Goal: Task Accomplishment & Management: Manage account settings

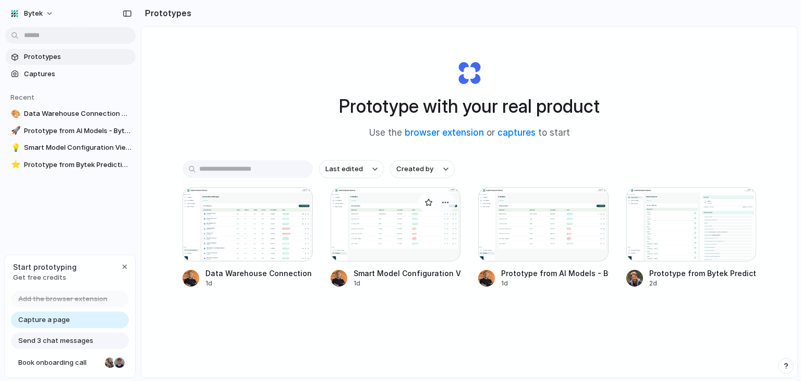
click at [369, 235] on div at bounding box center [396, 224] width 130 height 74
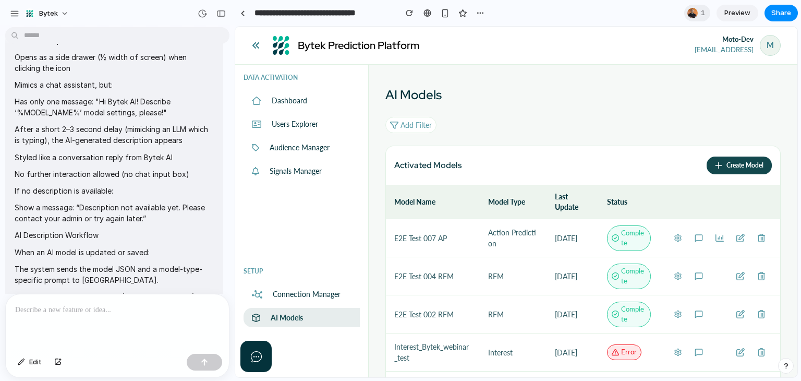
scroll to position [939, 0]
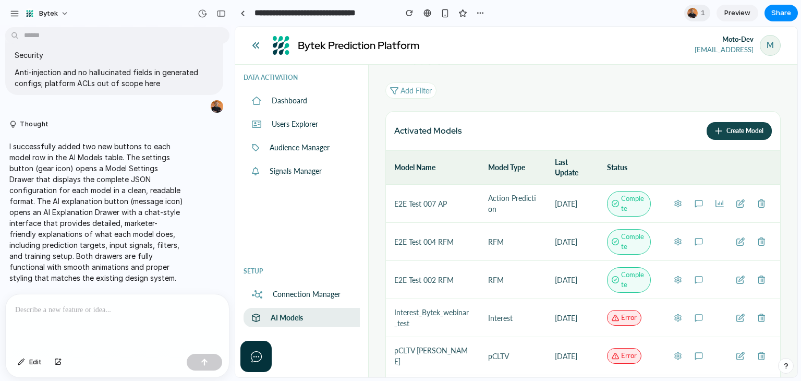
scroll to position [52, 0]
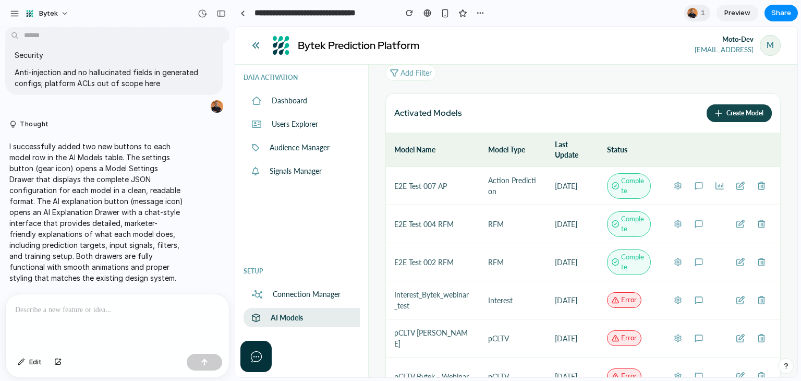
click at [674, 189] on icon at bounding box center [678, 185] width 8 height 8
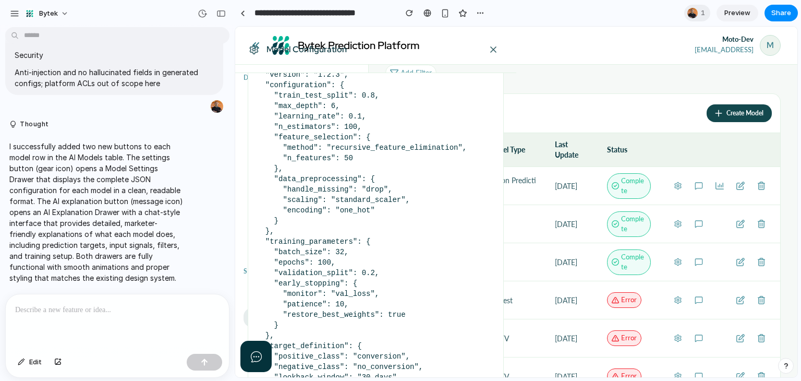
scroll to position [107, 0]
click at [488, 51] on icon at bounding box center [493, 49] width 13 height 10
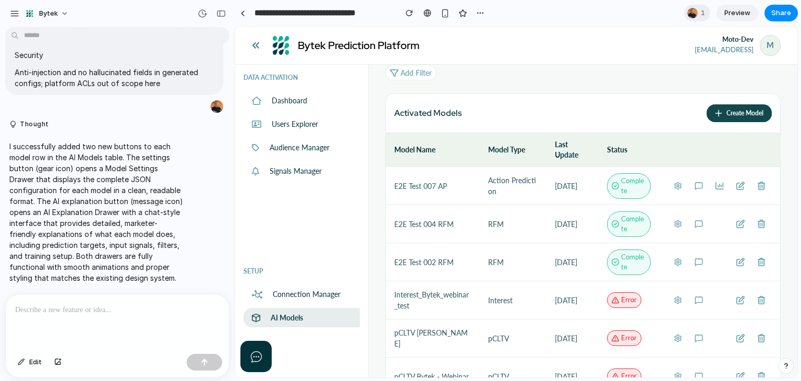
click at [695, 185] on icon at bounding box center [699, 185] width 8 height 8
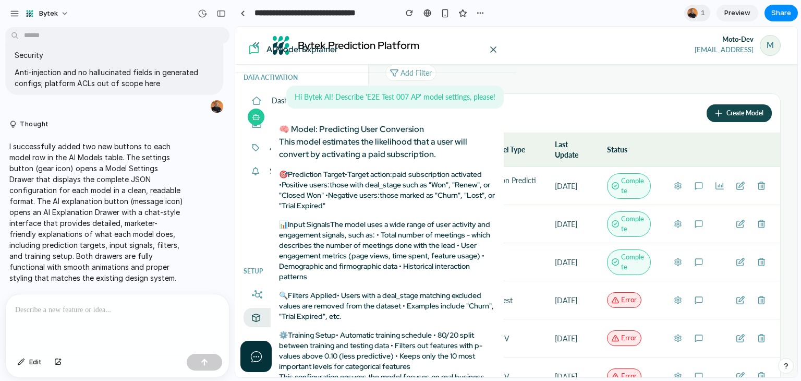
click at [691, 262] on div at bounding box center [516, 202] width 562 height 350
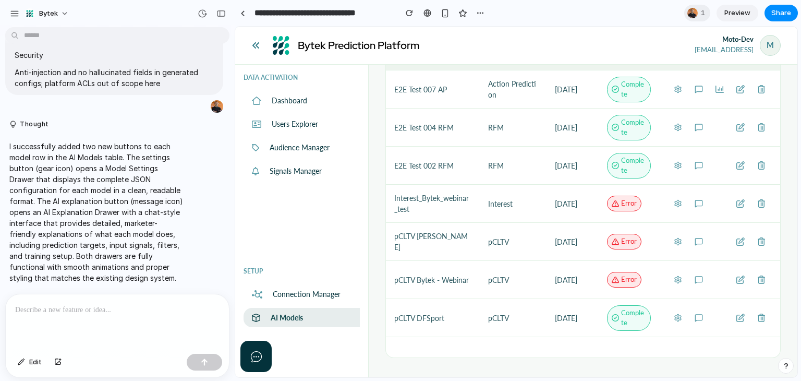
scroll to position [96, 0]
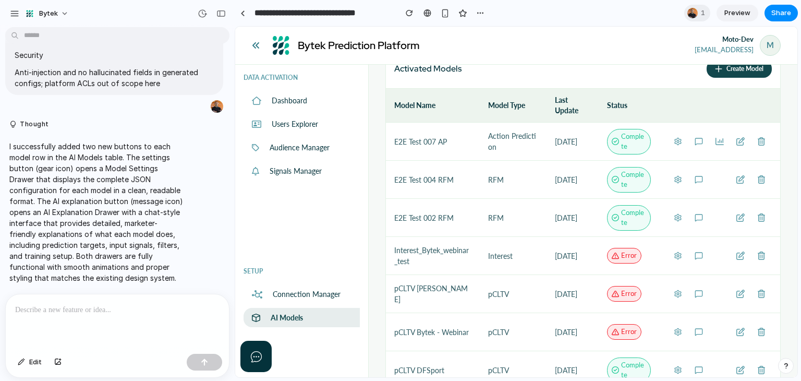
click at [695, 220] on button at bounding box center [698, 217] width 21 height 21
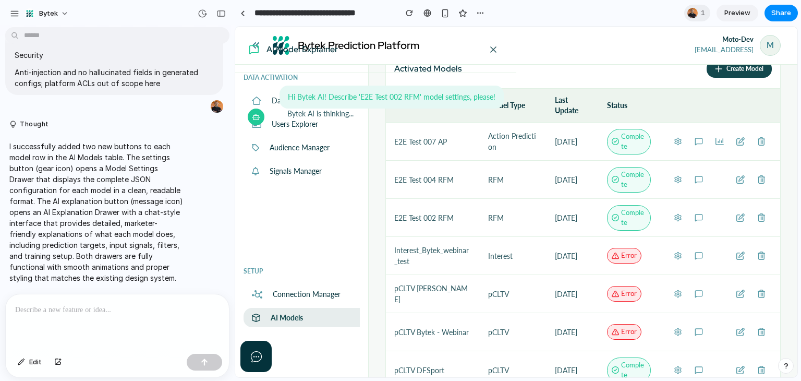
click at [689, 216] on div at bounding box center [516, 202] width 562 height 350
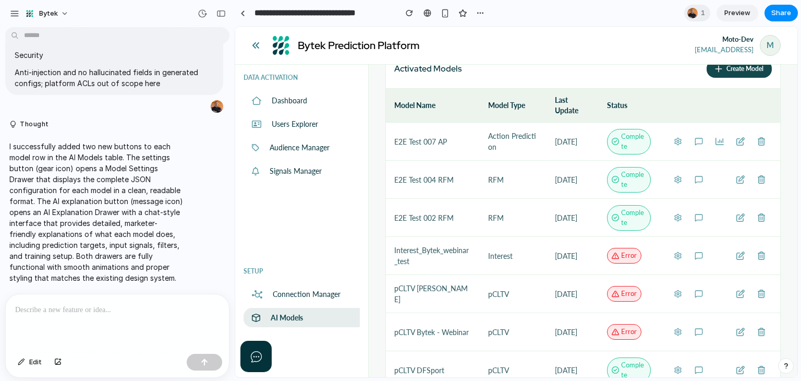
click at [695, 217] on icon at bounding box center [699, 217] width 8 height 8
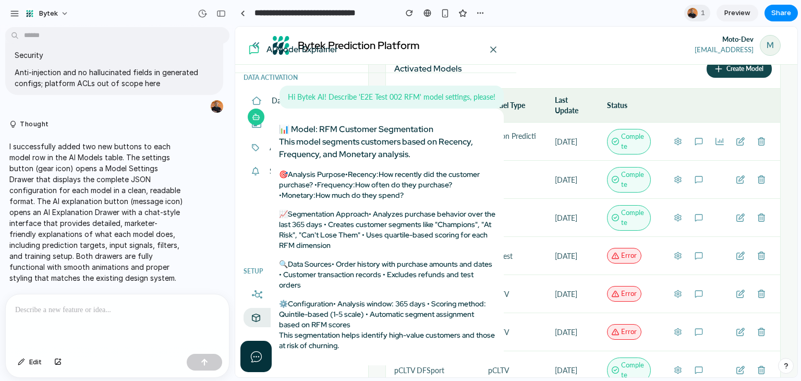
drag, startPoint x: 794, startPoint y: 155, endPoint x: 793, endPoint y: 105, distance: 50.1
click at [793, 105] on div at bounding box center [516, 202] width 562 height 350
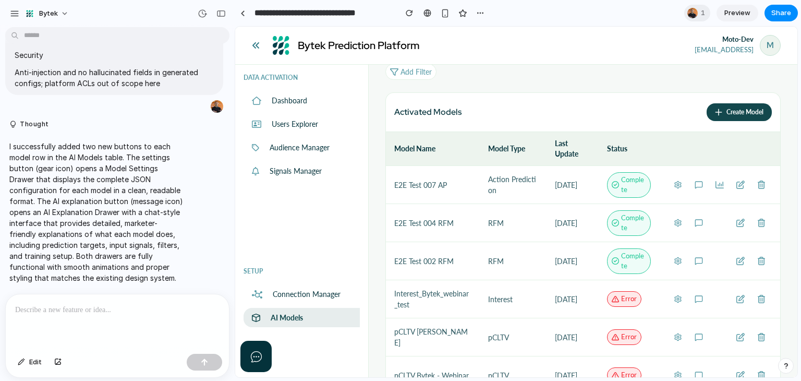
scroll to position [55, 0]
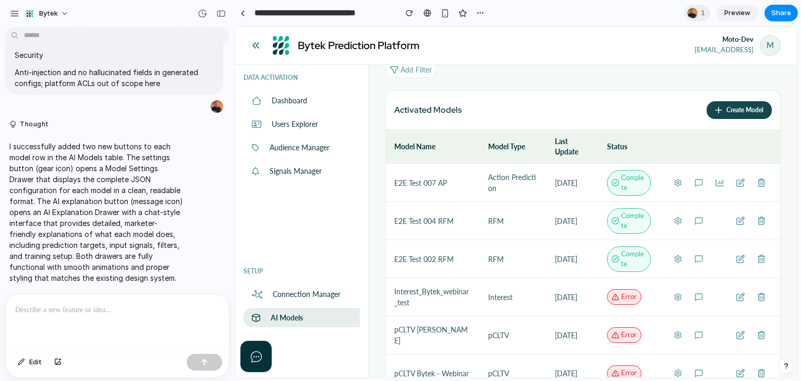
click at [695, 256] on icon at bounding box center [698, 259] width 7 height 7
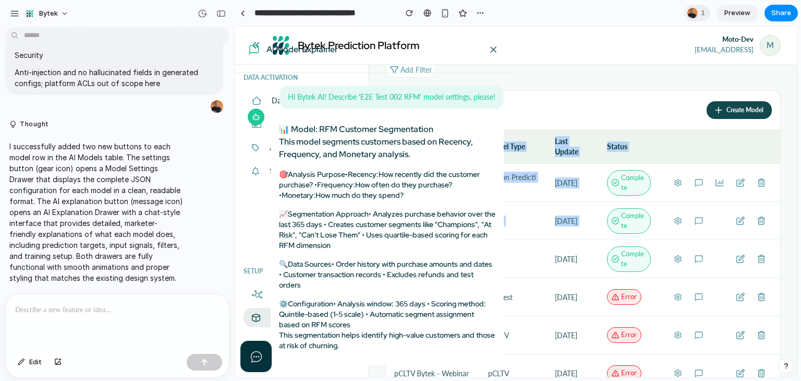
drag, startPoint x: 794, startPoint y: 141, endPoint x: 1035, endPoint y: 190, distance: 246.0
click at [797, 164] on html "Add Model Model Name * Status Description (optional) Model Type * Select the mo…" at bounding box center [516, 202] width 562 height 350
click at [625, 64] on div at bounding box center [516, 202] width 562 height 350
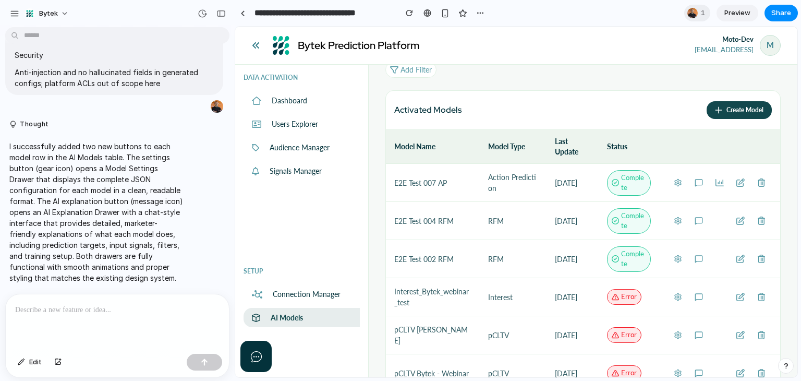
scroll to position [97, 0]
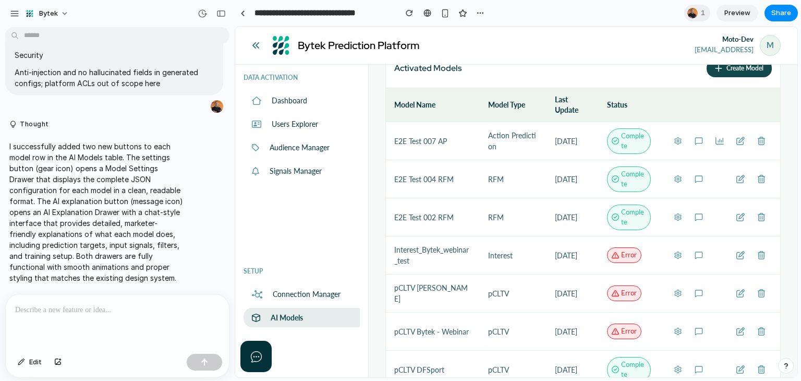
click at [695, 216] on icon at bounding box center [699, 217] width 8 height 8
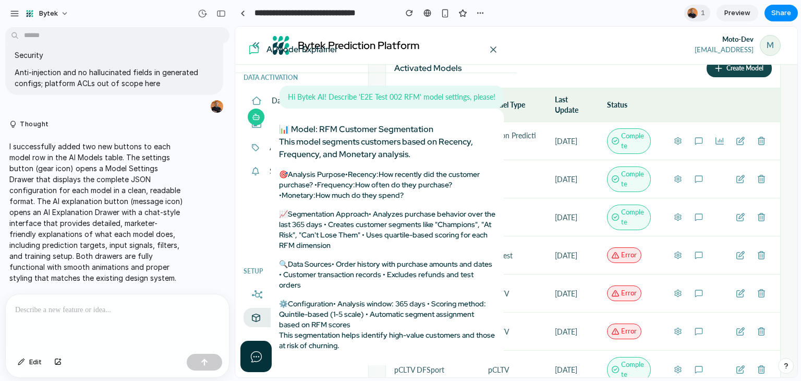
click at [493, 55] on button at bounding box center [493, 49] width 21 height 21
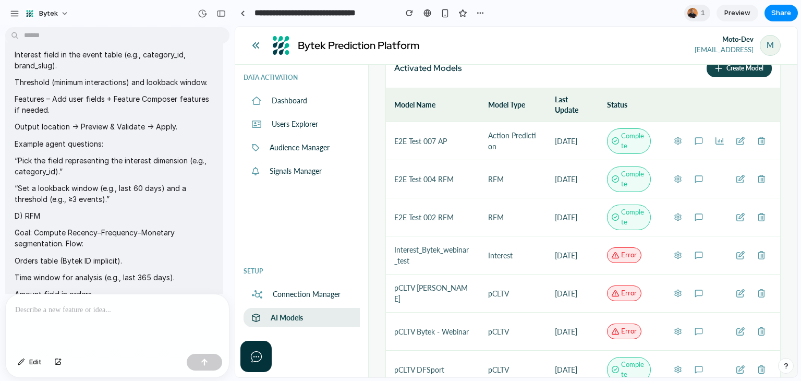
scroll to position [6475, 0]
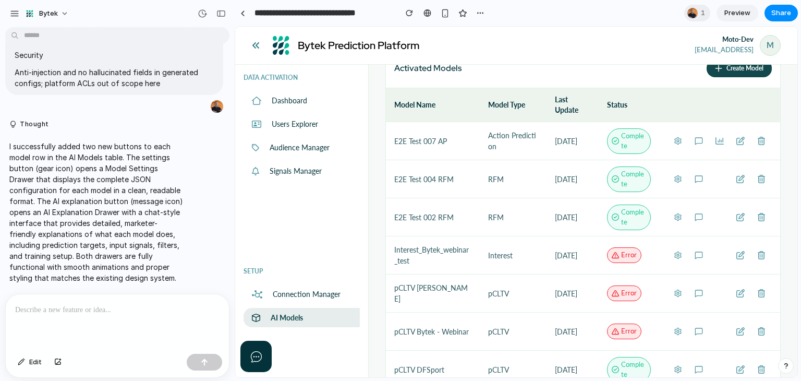
click at [695, 257] on icon at bounding box center [698, 255] width 7 height 7
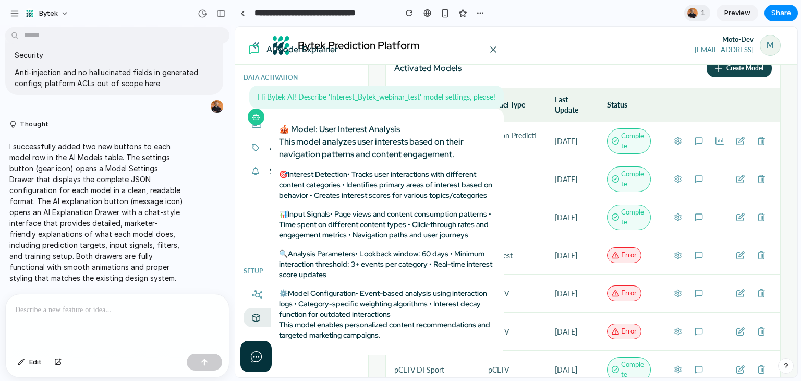
click at [90, 308] on p at bounding box center [117, 309] width 204 height 13
paste div
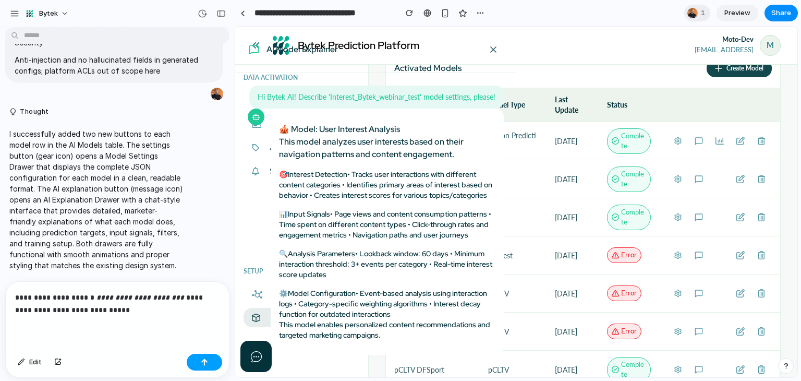
click at [202, 358] on div "button" at bounding box center [204, 361] width 7 height 7
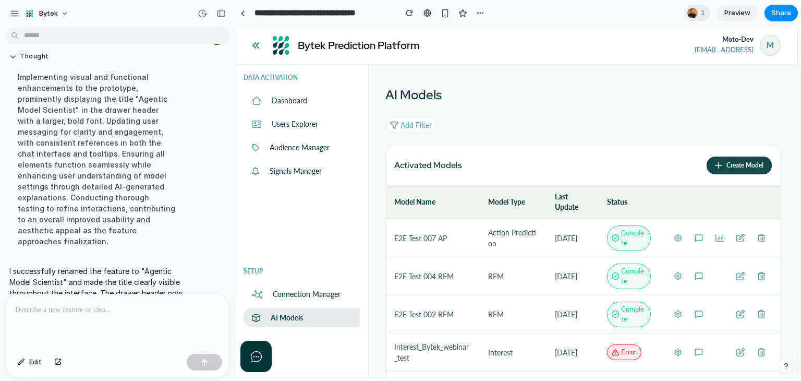
scroll to position [6839, 0]
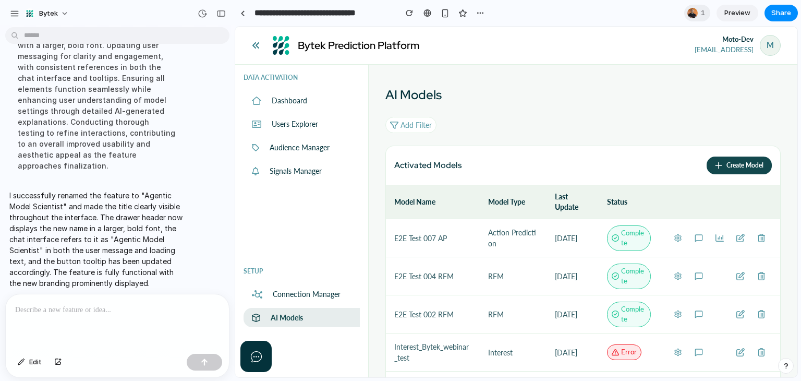
click at [695, 237] on icon at bounding box center [699, 238] width 8 height 8
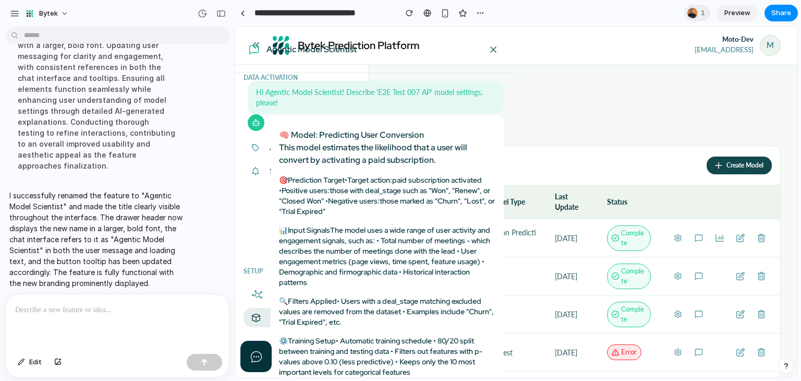
scroll to position [6, 0]
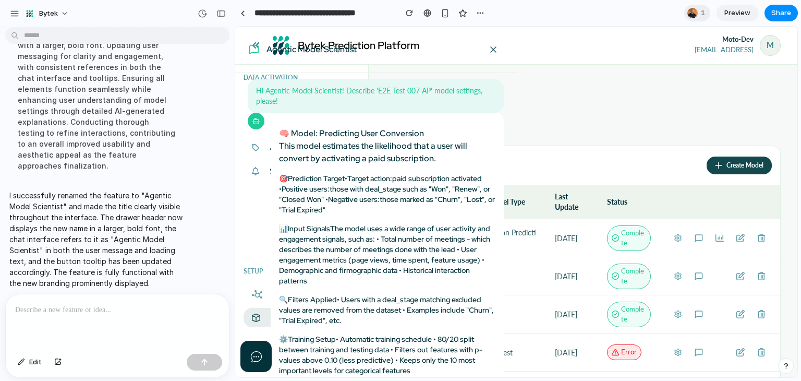
click at [257, 44] on icon at bounding box center [254, 49] width 13 height 10
click at [238, 15] on link at bounding box center [243, 13] width 16 height 16
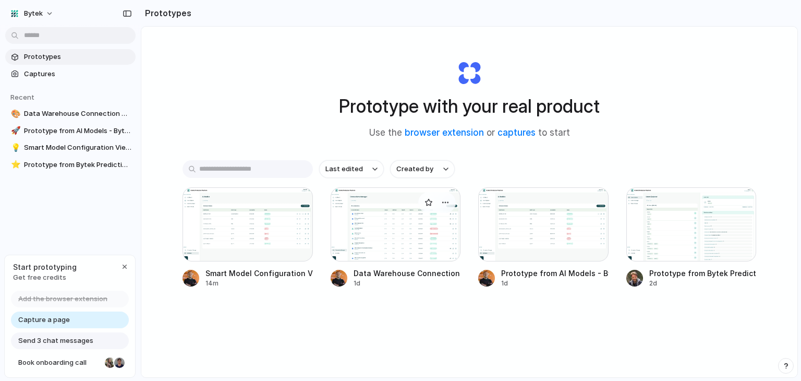
click at [403, 205] on div at bounding box center [396, 224] width 130 height 74
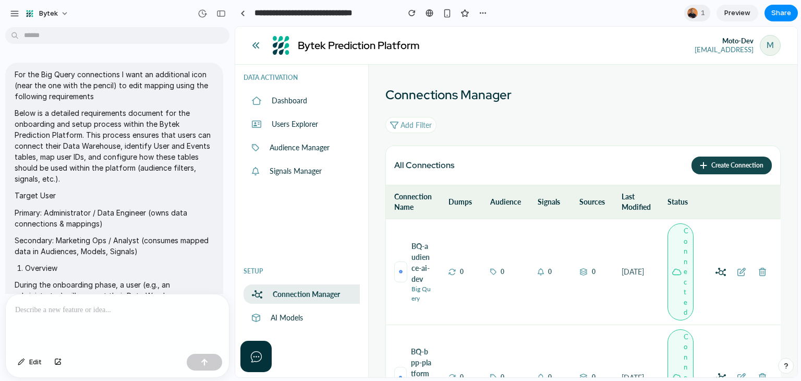
drag, startPoint x: 225, startPoint y: 218, endPoint x: 374, endPoint y: 111, distance: 183.4
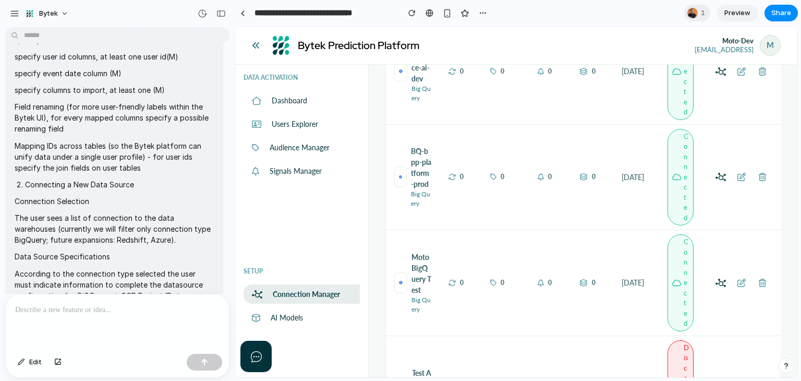
scroll to position [209, 0]
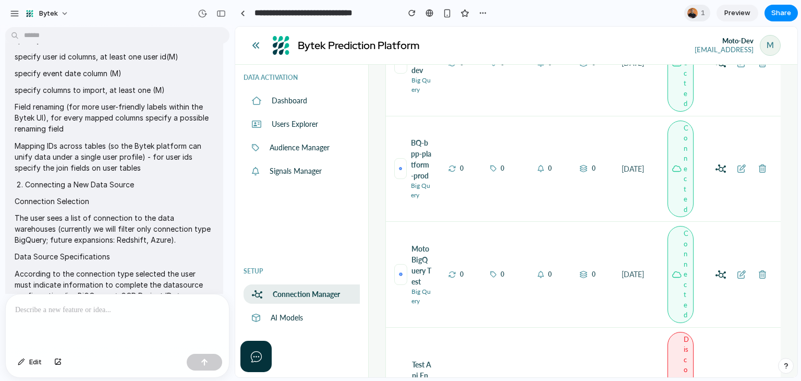
click at [310, 146] on p "Audience Manager" at bounding box center [300, 147] width 60 height 11
click at [244, 15] on div at bounding box center [242, 13] width 5 height 6
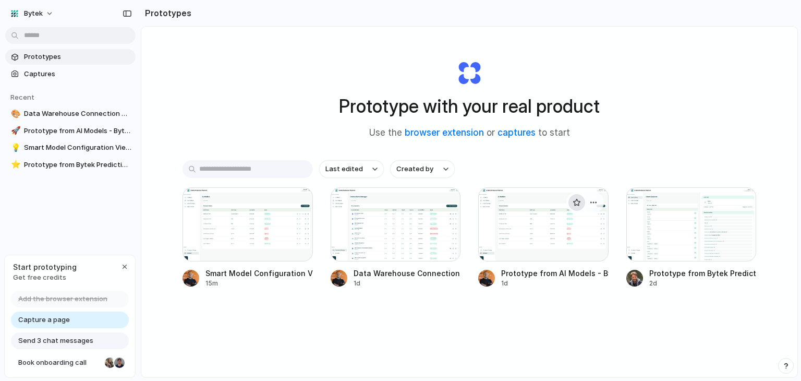
click at [568, 205] on button "button" at bounding box center [576, 202] width 17 height 17
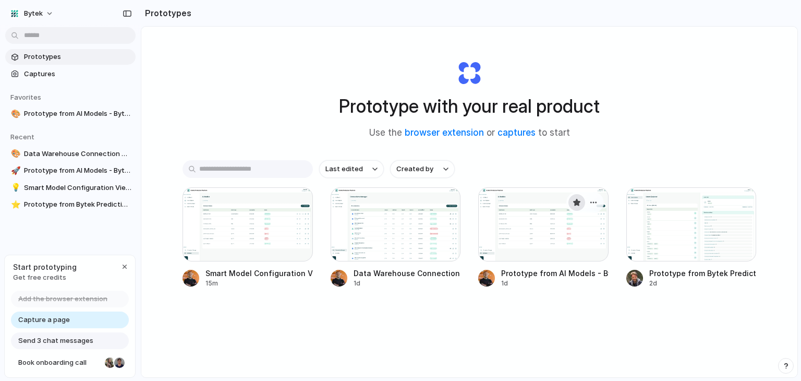
click at [574, 203] on div "button" at bounding box center [577, 202] width 8 height 8
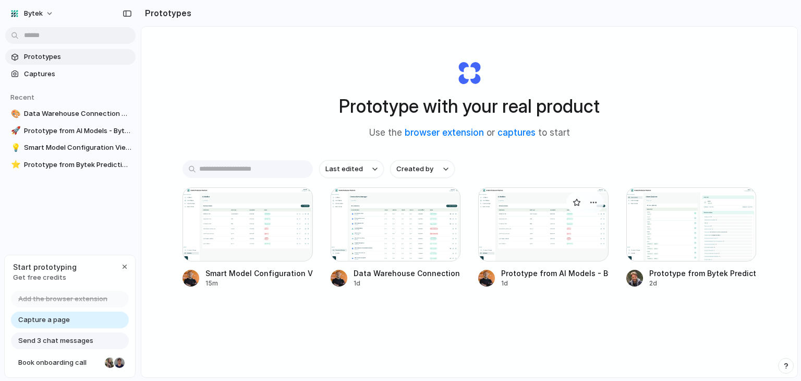
click at [533, 227] on div at bounding box center [543, 224] width 130 height 74
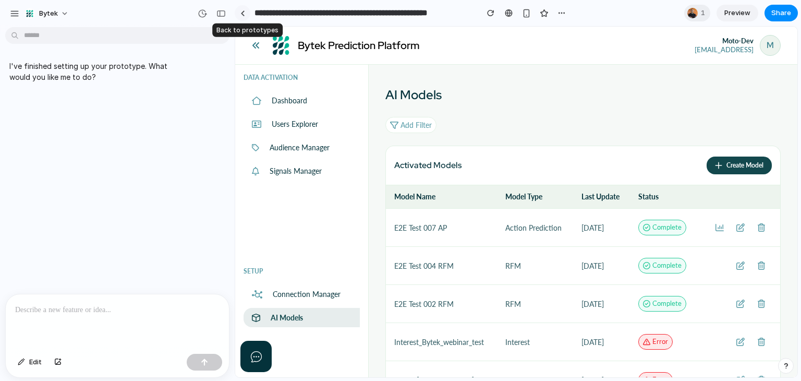
click at [245, 15] on link at bounding box center [243, 13] width 16 height 16
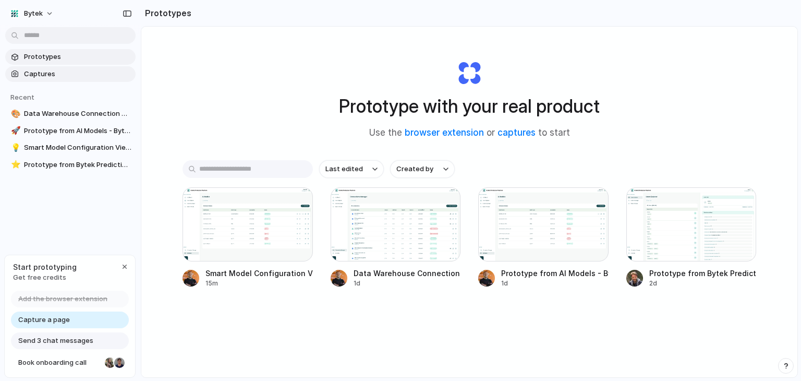
click at [24, 75] on link "Captures" at bounding box center [70, 74] width 130 height 16
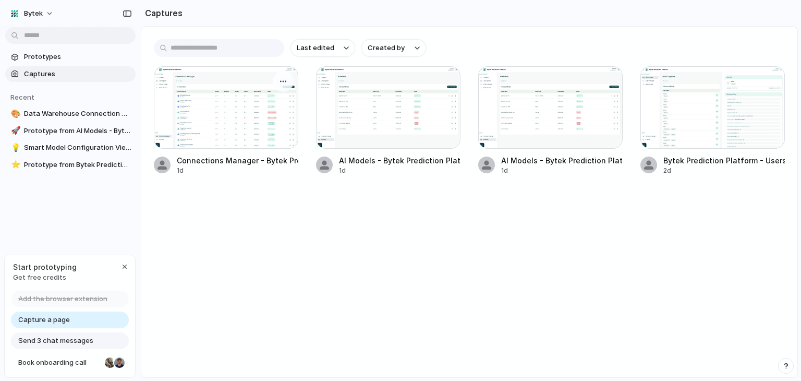
click at [241, 96] on div at bounding box center [226, 107] width 144 height 82
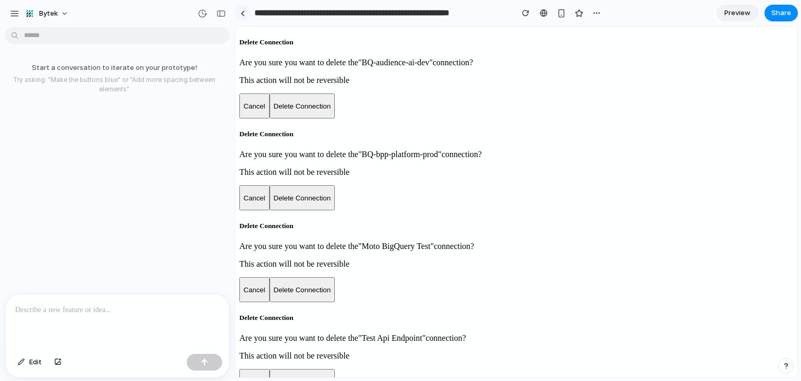
click at [241, 9] on link at bounding box center [243, 13] width 16 height 16
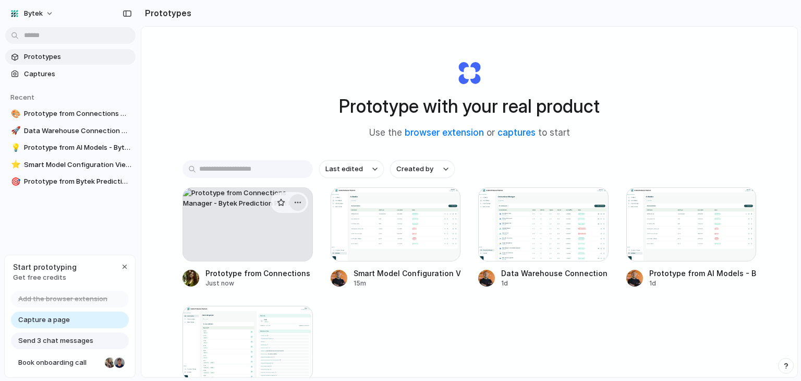
click at [298, 202] on div "button" at bounding box center [298, 202] width 8 height 8
click at [264, 278] on span "Delete" at bounding box center [259, 276] width 22 height 10
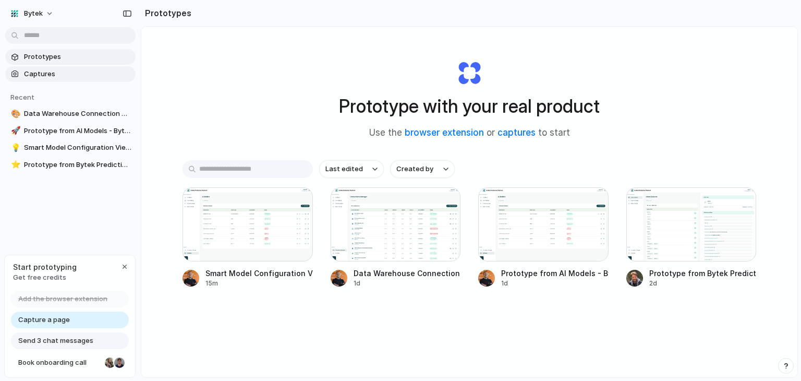
click at [29, 76] on span "Captures" at bounding box center [77, 74] width 107 height 10
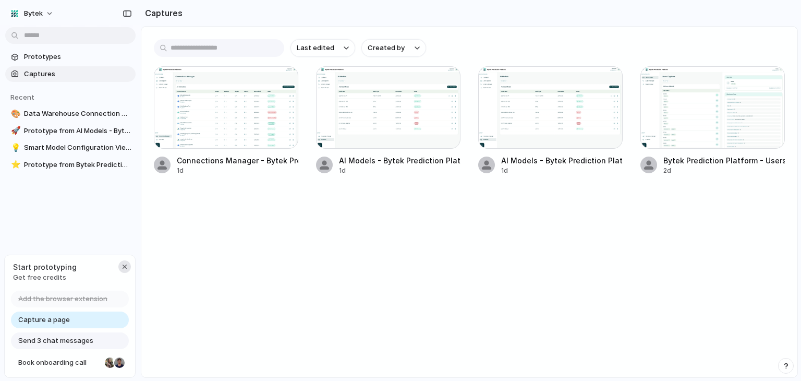
click at [125, 269] on div "button" at bounding box center [124, 266] width 8 height 8
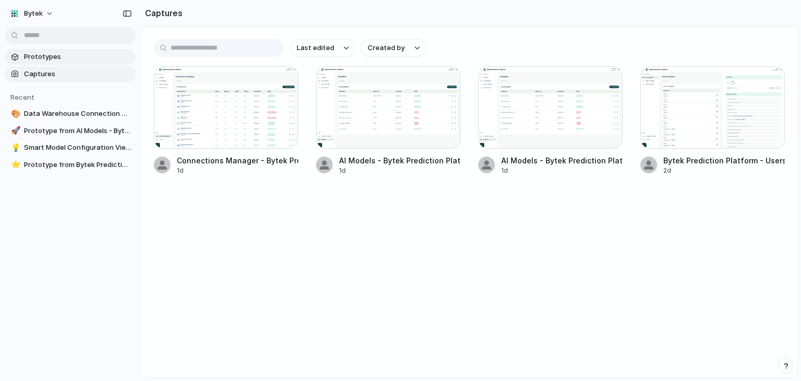
click at [70, 60] on span "Prototypes" at bounding box center [77, 57] width 107 height 10
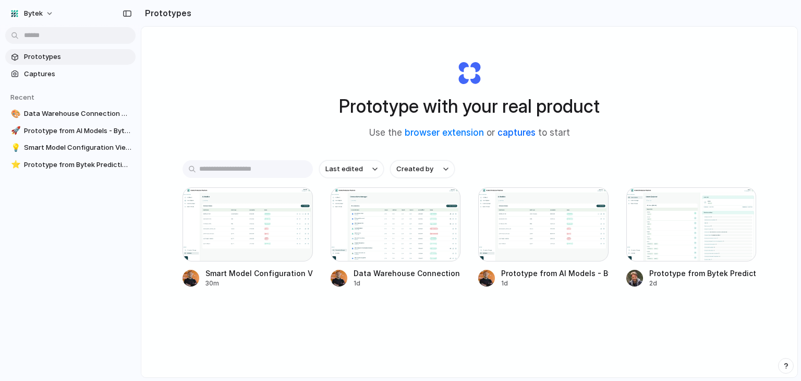
click at [517, 131] on link "captures" at bounding box center [516, 132] width 38 height 10
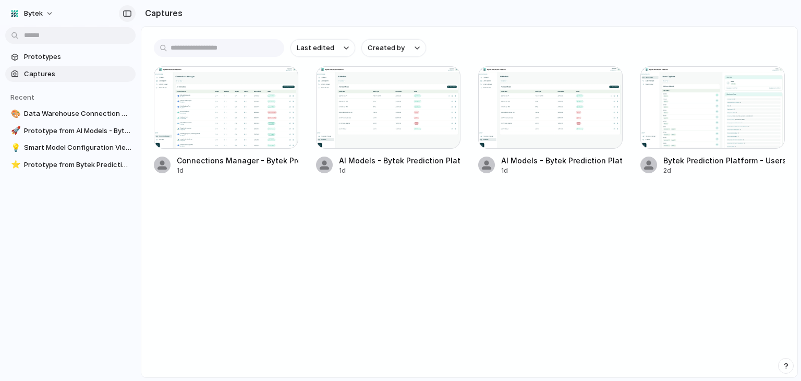
click at [131, 16] on button "button" at bounding box center [127, 13] width 17 height 17
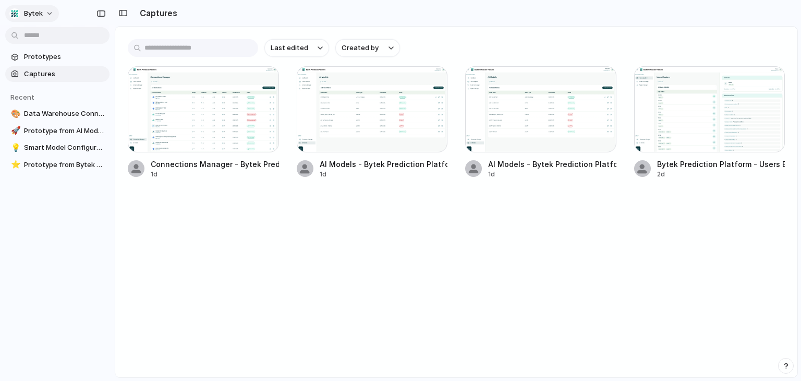
click at [46, 13] on button "Bytek" at bounding box center [32, 13] width 54 height 17
click at [220, 238] on div "Settings Invite members Change theme Sign out" at bounding box center [400, 190] width 801 height 381
click at [38, 71] on span "Captures" at bounding box center [64, 74] width 81 height 10
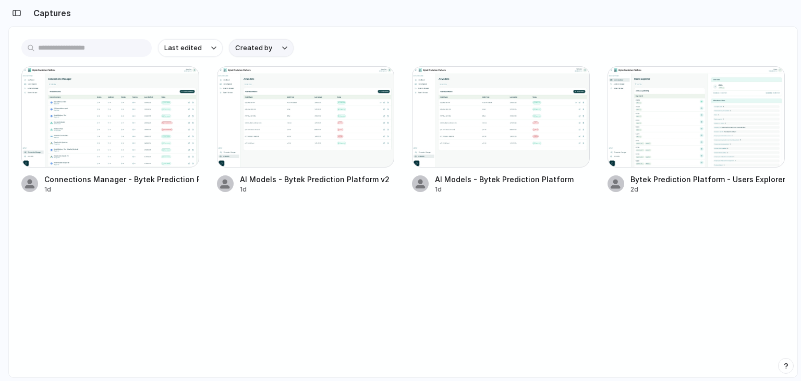
click at [283, 46] on div "button" at bounding box center [284, 48] width 5 height 4
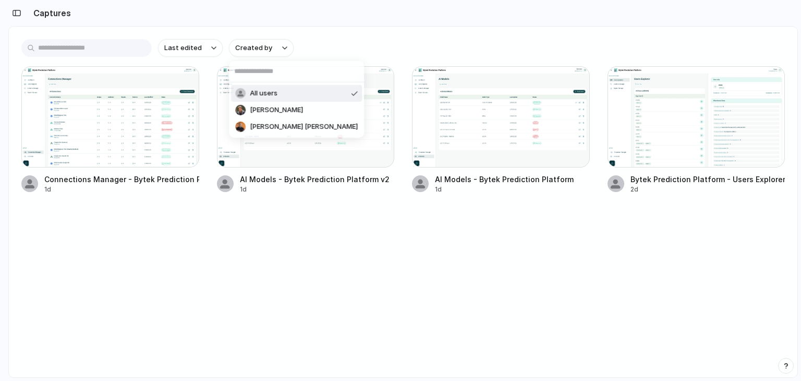
click at [212, 47] on div "All users Claudio Ponziani Paolo Dello Vicario" at bounding box center [400, 190] width 801 height 381
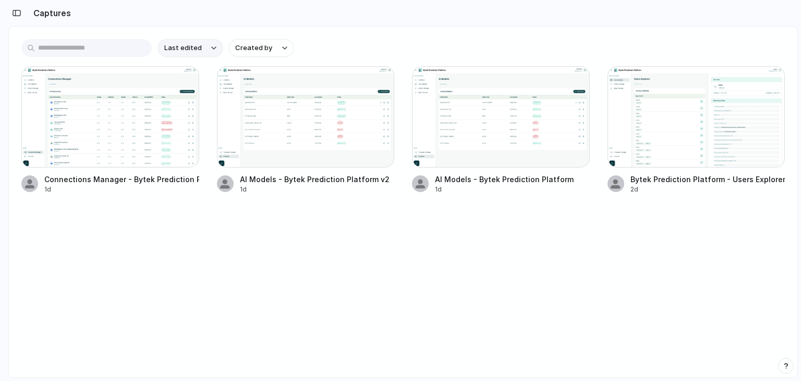
click at [212, 46] on div "button" at bounding box center [213, 48] width 5 height 4
click at [349, 50] on div "Last edited Last created Alphabetical" at bounding box center [400, 190] width 801 height 381
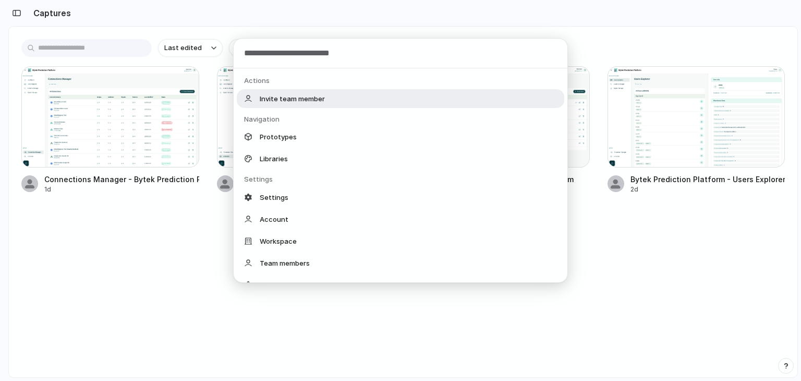
click at [45, 33] on body "Bytek Prototypes Captures Recent 🎨 Data Warehouse Connection Setup 🚀 Prototype …" at bounding box center [400, 190] width 801 height 381
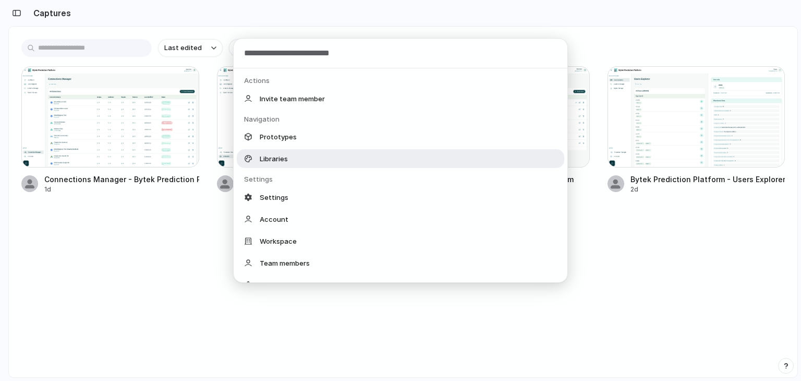
click at [333, 161] on div "Libraries" at bounding box center [400, 158] width 327 height 19
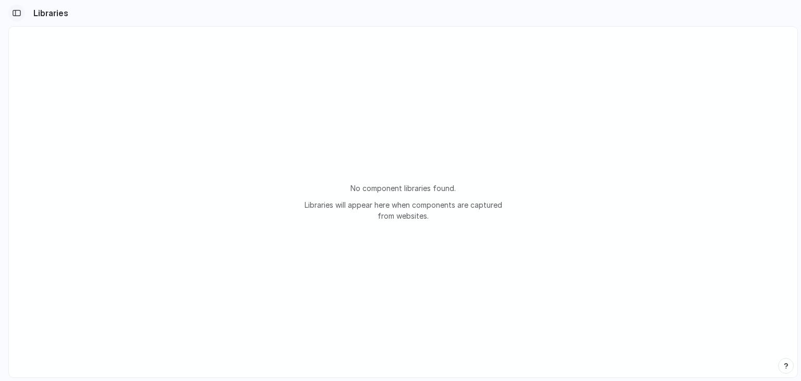
click at [18, 15] on div "button" at bounding box center [16, 12] width 9 height 7
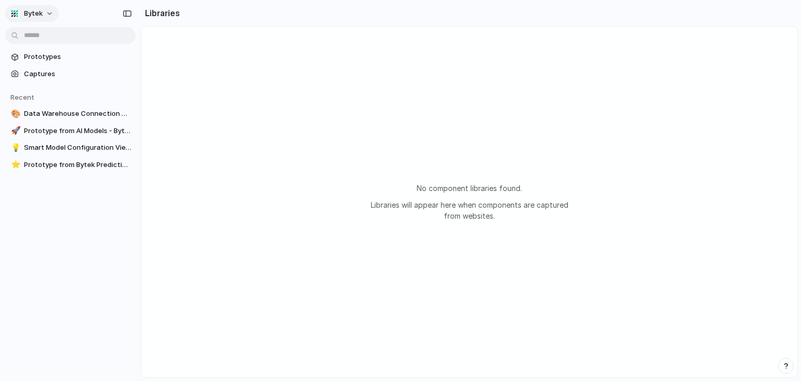
click at [45, 14] on button "Bytek" at bounding box center [32, 13] width 54 height 17
click at [46, 38] on span "Settings" at bounding box center [38, 37] width 29 height 10
click at [50, 69] on span "Captures" at bounding box center [77, 74] width 107 height 10
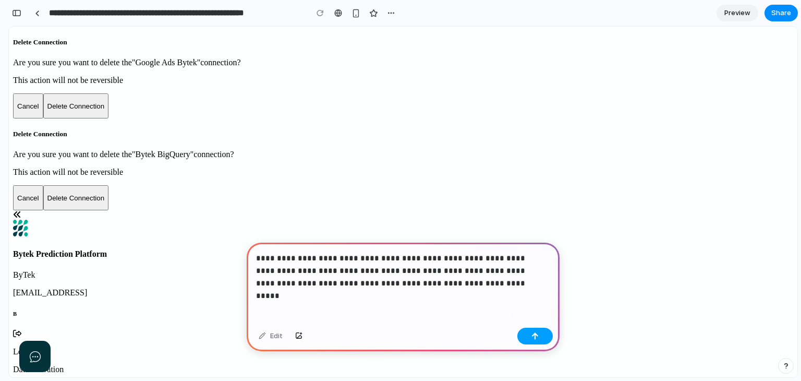
click at [529, 334] on button "button" at bounding box center [534, 335] width 35 height 17
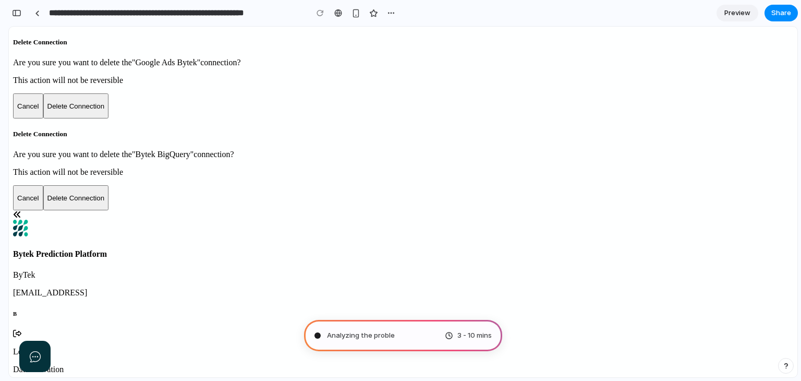
type input "**********"
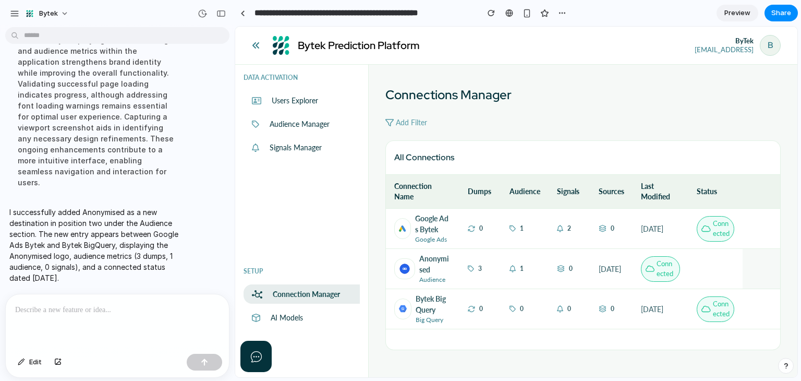
scroll to position [132, 0]
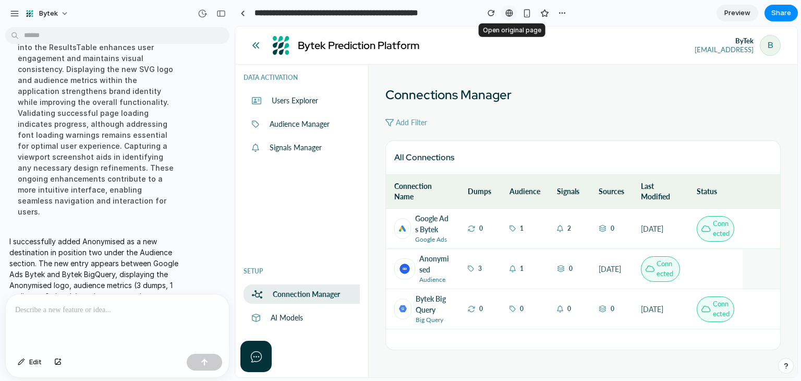
click at [507, 11] on div at bounding box center [509, 13] width 8 height 8
click at [56, 365] on button "button" at bounding box center [58, 362] width 18 height 17
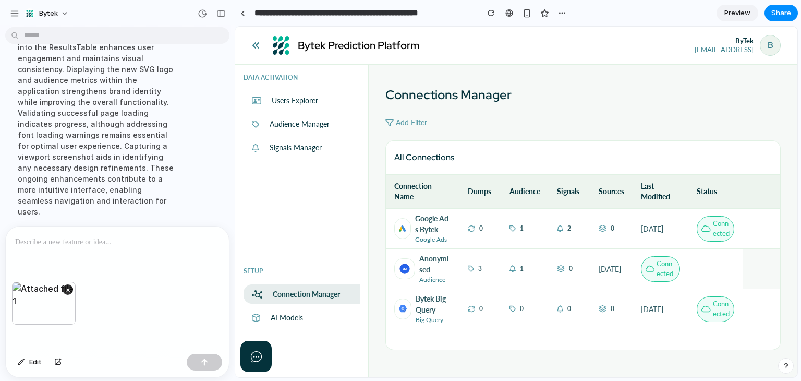
scroll to position [200, 0]
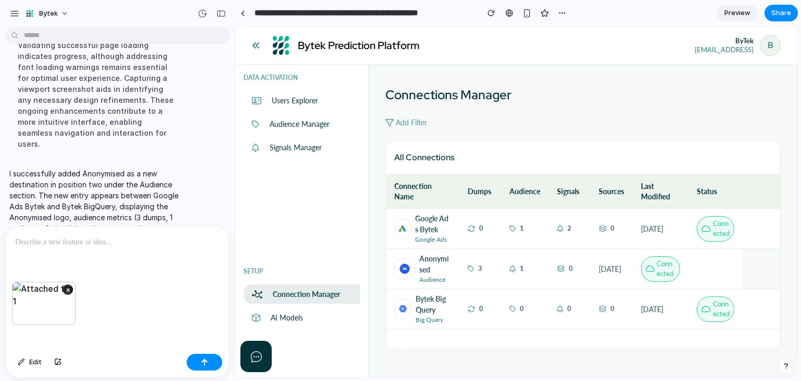
click at [88, 240] on p at bounding box center [117, 242] width 204 height 13
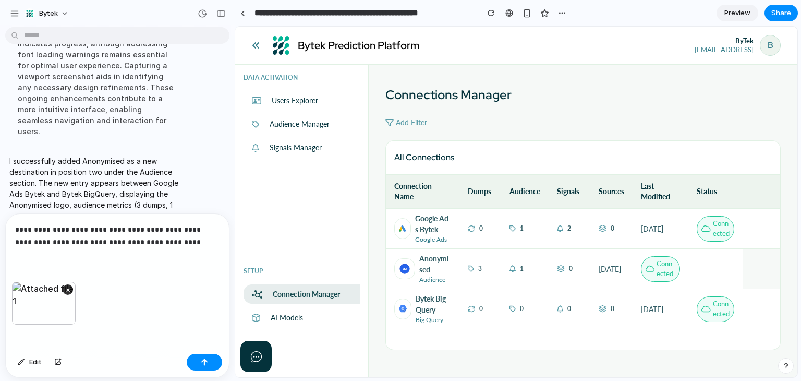
scroll to position [225, 0]
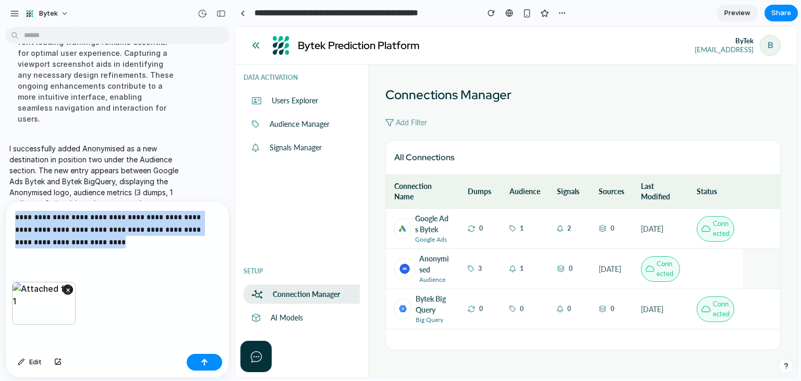
drag, startPoint x: 135, startPoint y: 242, endPoint x: 8, endPoint y: 204, distance: 132.7
click at [8, 204] on div "**********" at bounding box center [117, 241] width 223 height 80
copy p "**********"
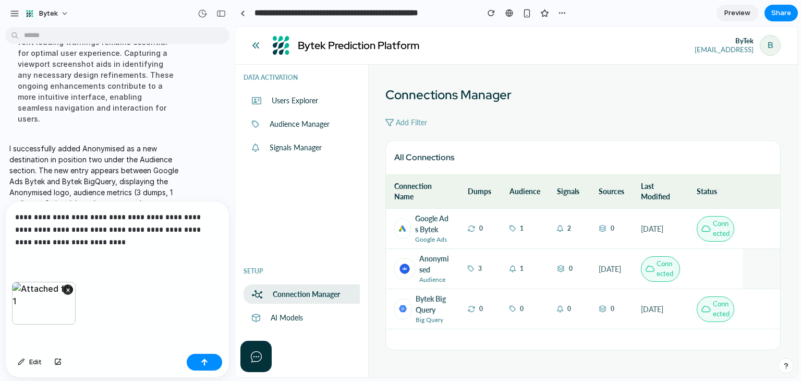
scroll to position [200, 0]
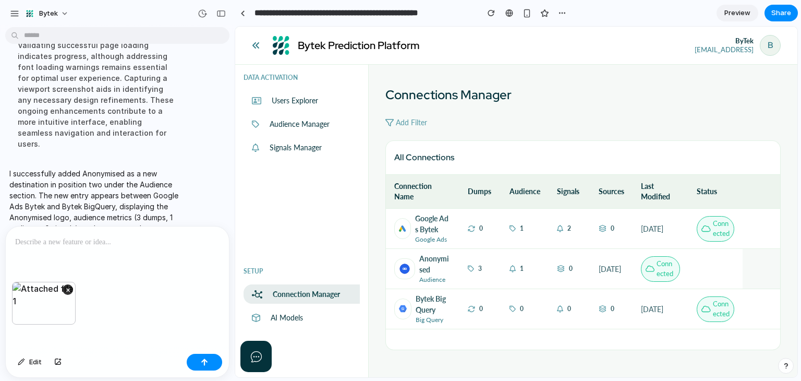
click at [58, 236] on p at bounding box center [115, 242] width 200 height 13
click at [135, 237] on p at bounding box center [115, 242] width 200 height 13
click at [133, 236] on p at bounding box center [115, 242] width 200 height 13
click at [134, 240] on p at bounding box center [115, 242] width 200 height 13
click at [110, 259] on div at bounding box center [117, 253] width 223 height 55
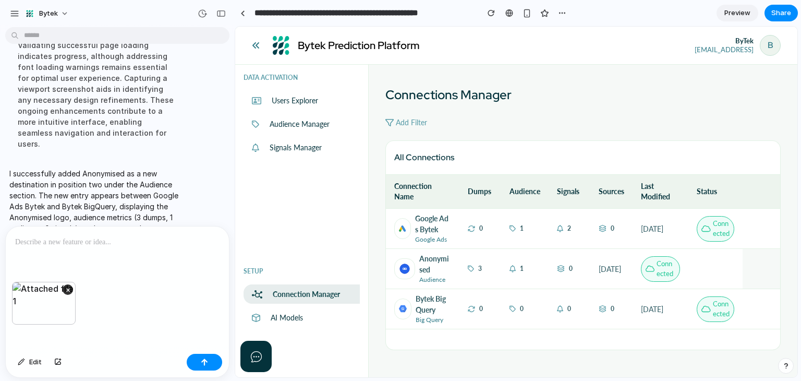
click at [121, 241] on p at bounding box center [115, 242] width 200 height 13
click at [156, 238] on p at bounding box center [115, 242] width 200 height 13
click at [77, 249] on div at bounding box center [117, 253] width 223 height 55
click at [177, 236] on p "**********" at bounding box center [115, 242] width 200 height 13
drag, startPoint x: 185, startPoint y: 239, endPoint x: 125, endPoint y: 229, distance: 60.9
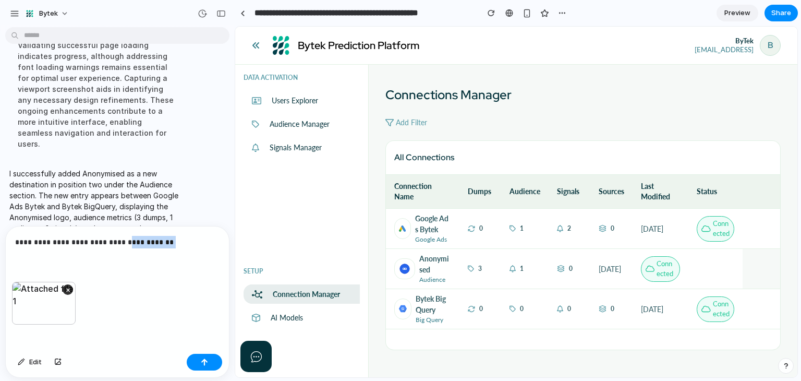
click at [125, 229] on div "**********" at bounding box center [117, 253] width 223 height 55
click at [204, 368] on button "button" at bounding box center [204, 362] width 35 height 17
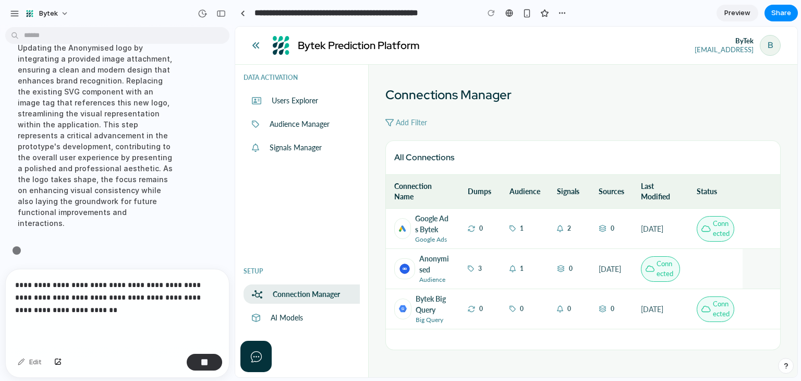
scroll to position [470, 0]
click at [15, 280] on p "**********" at bounding box center [115, 297] width 200 height 38
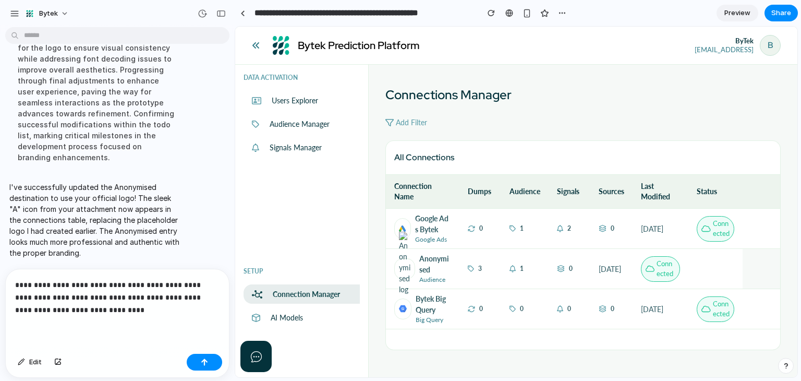
scroll to position [525, 0]
click at [218, 360] on button "button" at bounding box center [204, 362] width 35 height 17
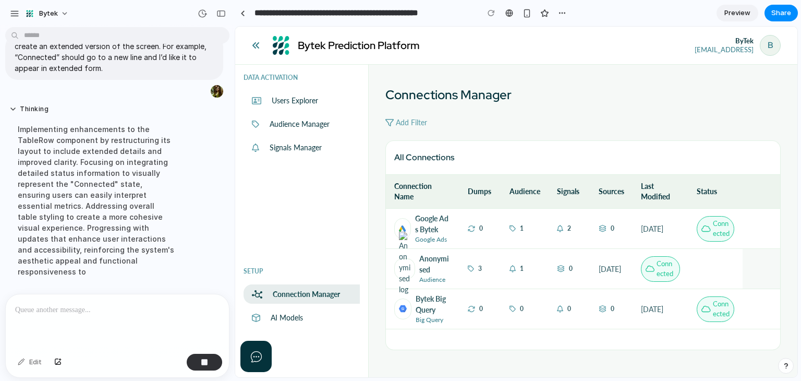
scroll to position [596, 0]
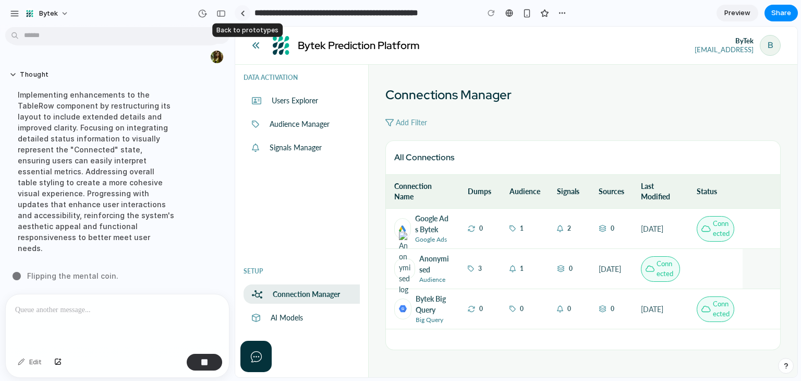
click at [244, 14] on div at bounding box center [242, 13] width 5 height 6
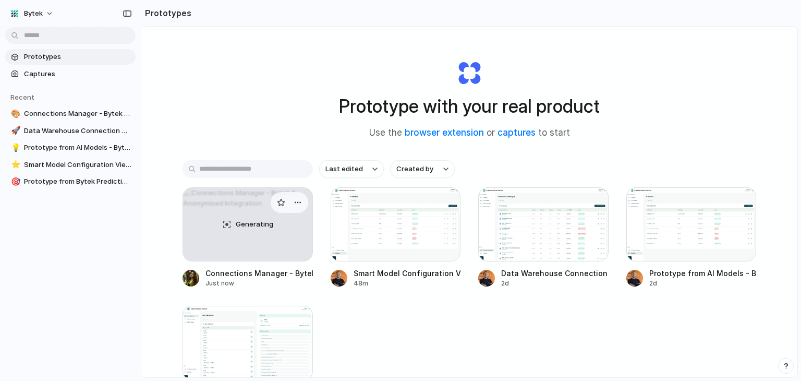
click at [248, 213] on div "Generating" at bounding box center [247, 224] width 129 height 73
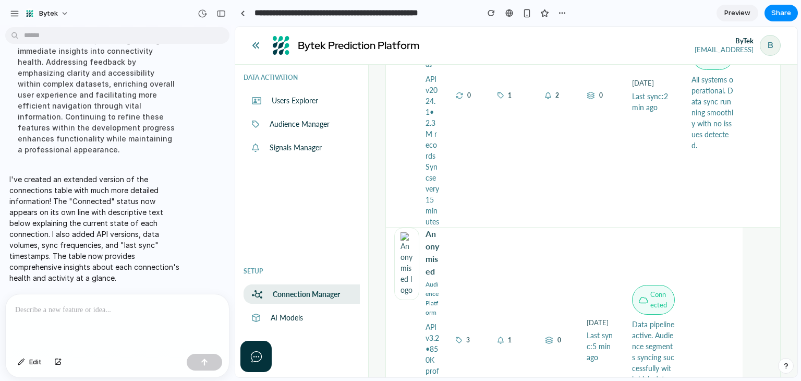
scroll to position [261, 0]
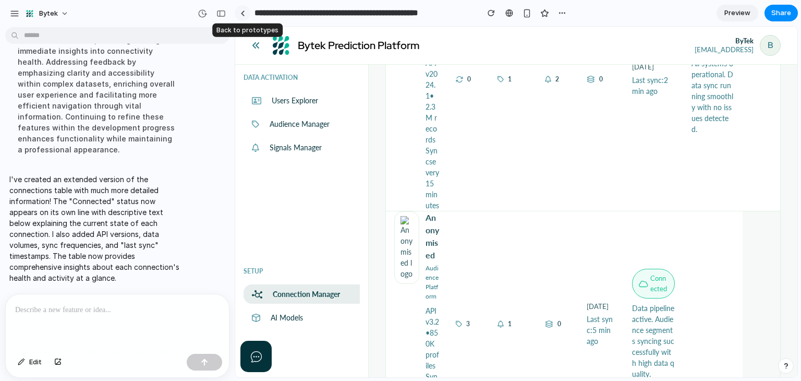
click at [240, 12] on div at bounding box center [242, 13] width 5 height 6
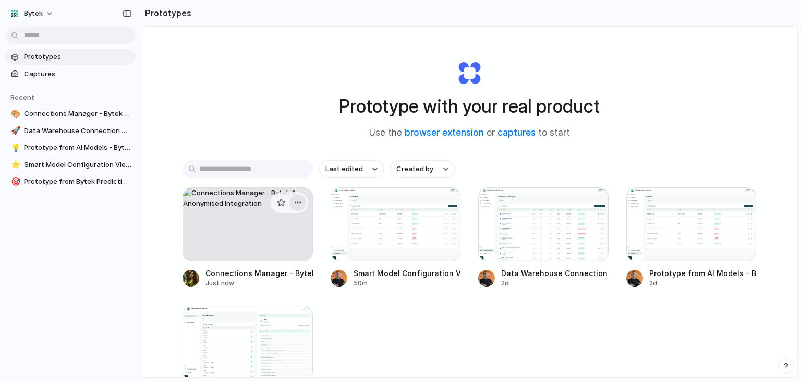
click at [298, 204] on div "button" at bounding box center [298, 202] width 8 height 8
click at [263, 277] on span "Delete" at bounding box center [259, 276] width 22 height 10
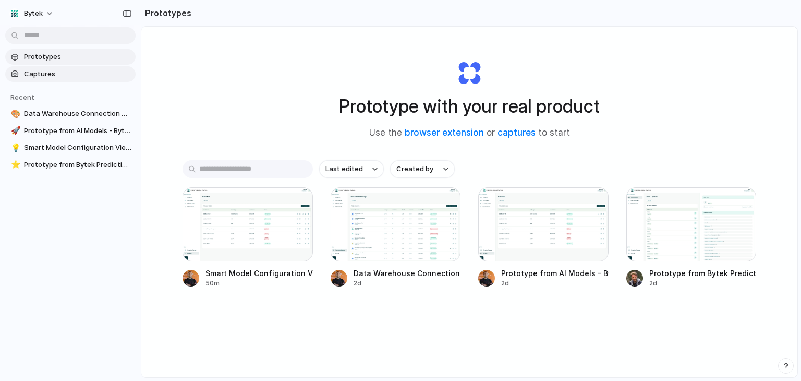
click at [56, 72] on span "Captures" at bounding box center [77, 74] width 107 height 10
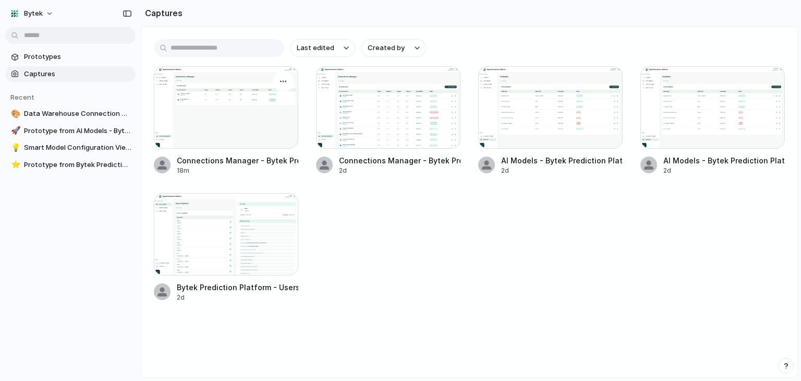
click at [266, 111] on div at bounding box center [226, 107] width 144 height 82
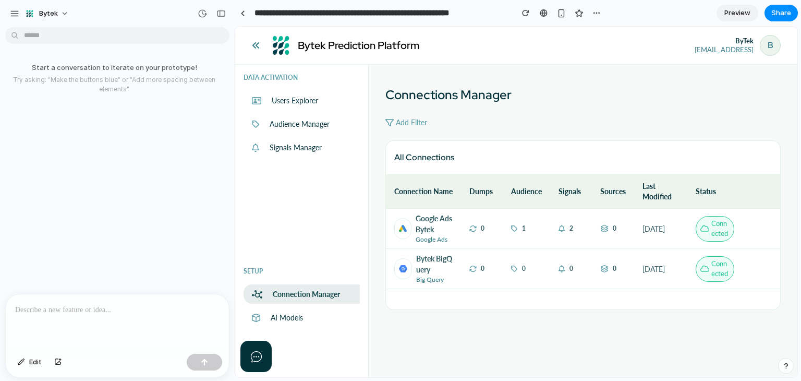
click at [583, 38] on div "Bytek Prediction Platform ByTek bytek@bytek.ai B Logout" at bounding box center [516, 46] width 562 height 38
click at [111, 309] on p at bounding box center [117, 309] width 204 height 13
click at [122, 128] on div "Start a conversation to iterate on your prototype! Try asking: "Make the button…" at bounding box center [114, 162] width 228 height 262
click at [23, 361] on div "button" at bounding box center [21, 362] width 7 height 6
click at [53, 303] on p at bounding box center [117, 309] width 204 height 13
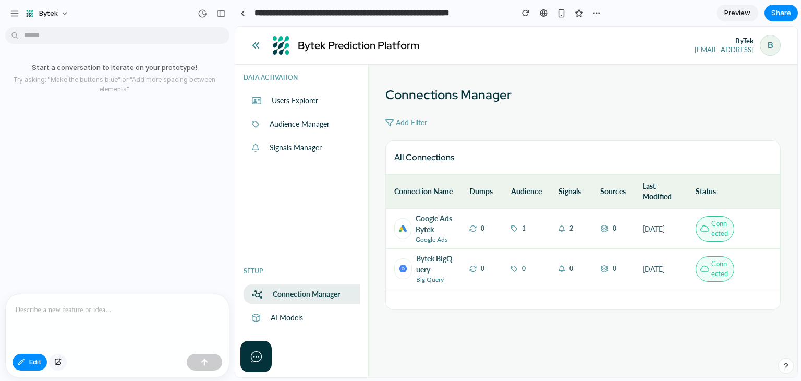
drag, startPoint x: 61, startPoint y: 312, endPoint x: 54, endPoint y: 360, distance: 49.0
click at [54, 360] on div "button" at bounding box center [57, 362] width 7 height 6
click at [193, 249] on div at bounding box center [117, 253] width 223 height 55
paste div
click at [79, 247] on div at bounding box center [117, 253] width 223 height 55
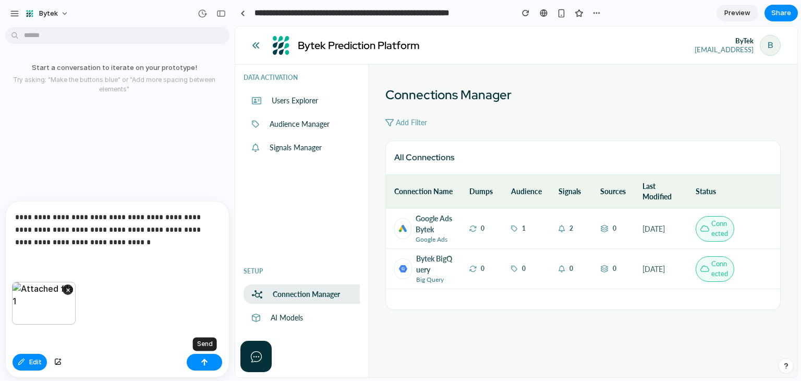
drag, startPoint x: 198, startPoint y: 364, endPoint x: 184, endPoint y: 331, distance: 36.0
click at [198, 364] on button "button" at bounding box center [204, 362] width 35 height 17
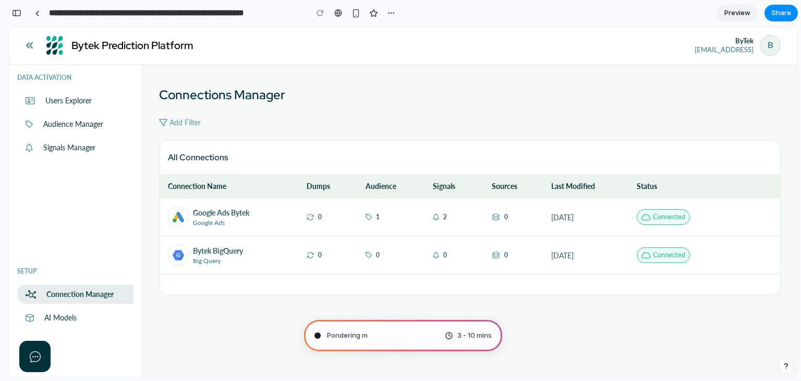
scroll to position [9, 0]
type input "**********"
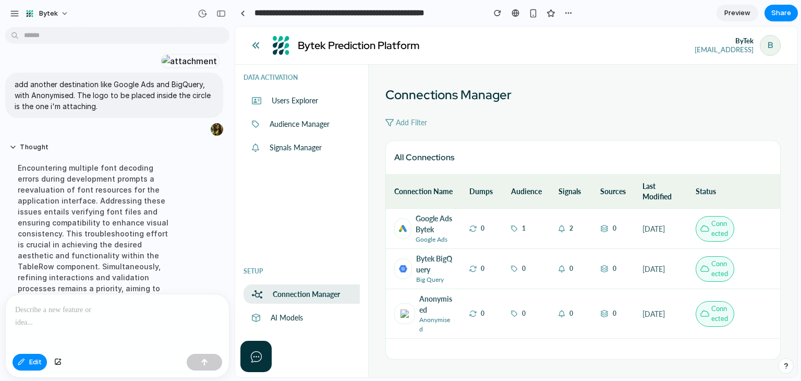
scroll to position [317, 0]
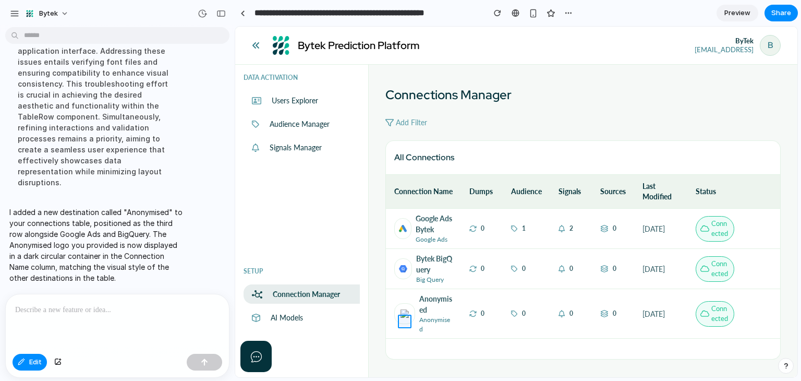
click at [407, 317] on div at bounding box center [516, 202] width 562 height 350
click at [319, 286] on p at bounding box center [322, 285] width 77 height 13
click at [337, 286] on p at bounding box center [322, 285] width 77 height 13
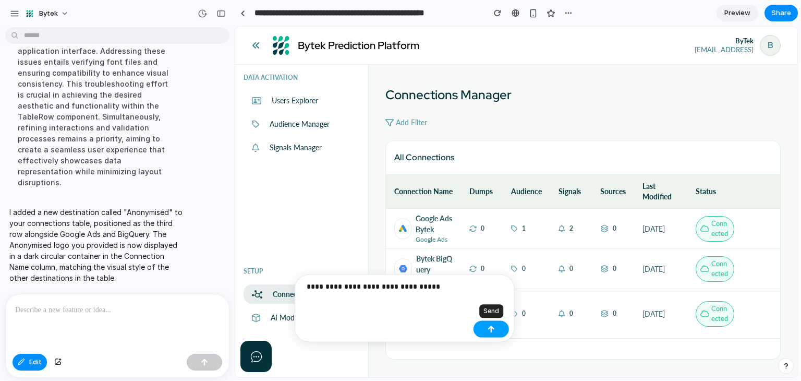
click at [503, 329] on button "button" at bounding box center [490, 329] width 35 height 17
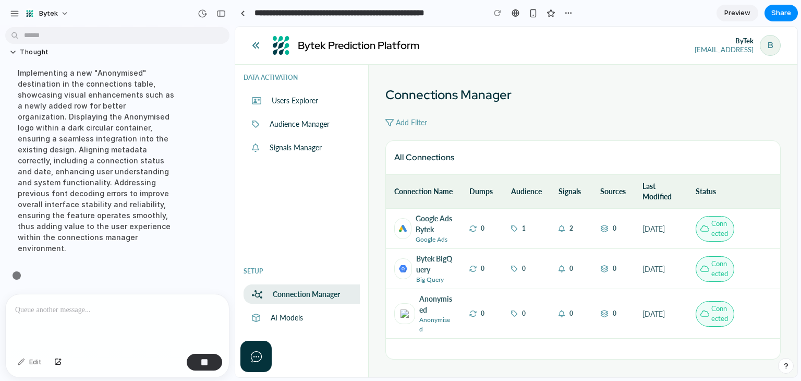
scroll to position [423, 0]
click at [522, 318] on p "0" at bounding box center [524, 313] width 4 height 9
click at [525, 318] on div "0" at bounding box center [526, 313] width 31 height 9
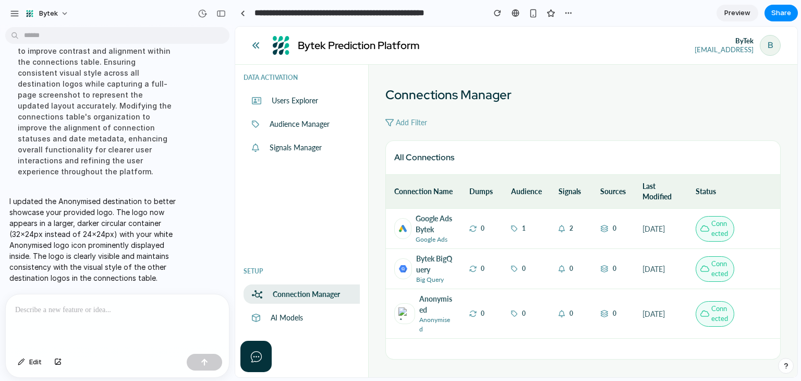
scroll to position [489, 0]
click at [407, 307] on img at bounding box center [404, 313] width 13 height 13
click at [102, 307] on p at bounding box center [115, 309] width 200 height 13
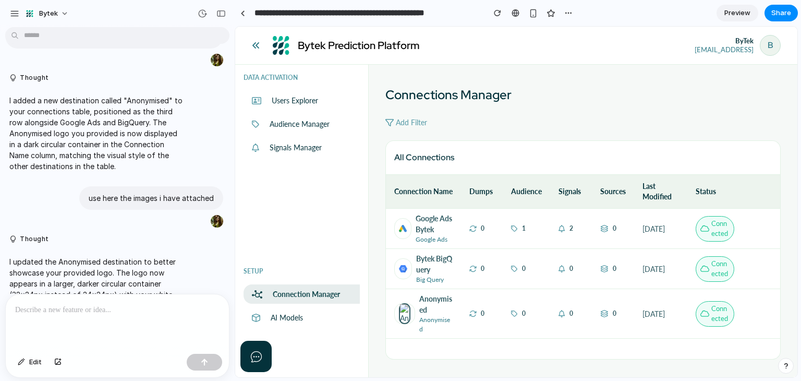
scroll to position [98, 0]
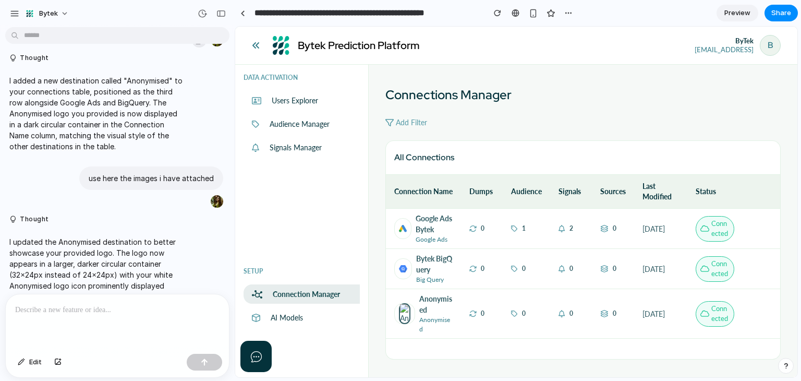
click at [192, 47] on button "button" at bounding box center [199, 40] width 15 height 15
click at [238, 16] on link at bounding box center [243, 13] width 16 height 16
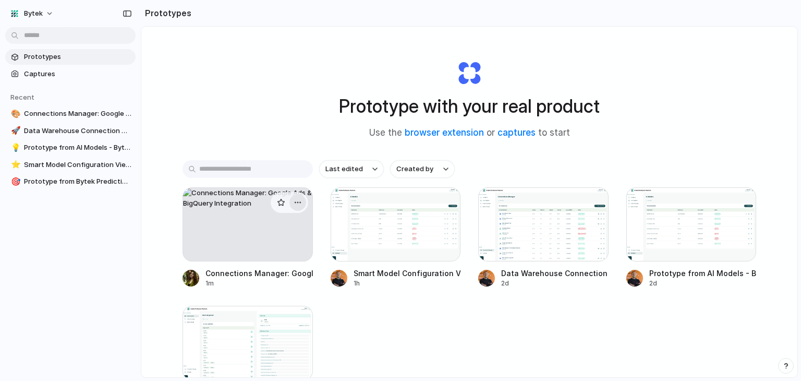
click at [298, 204] on div "button" at bounding box center [298, 202] width 8 height 8
click at [280, 275] on li "Delete" at bounding box center [269, 276] width 74 height 17
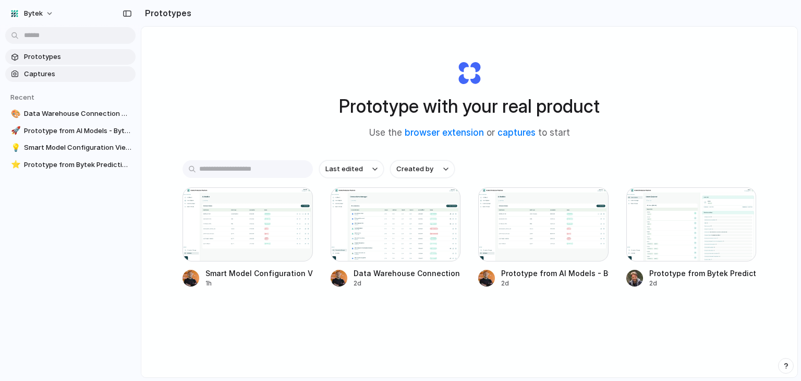
click at [81, 74] on span "Captures" at bounding box center [77, 74] width 107 height 10
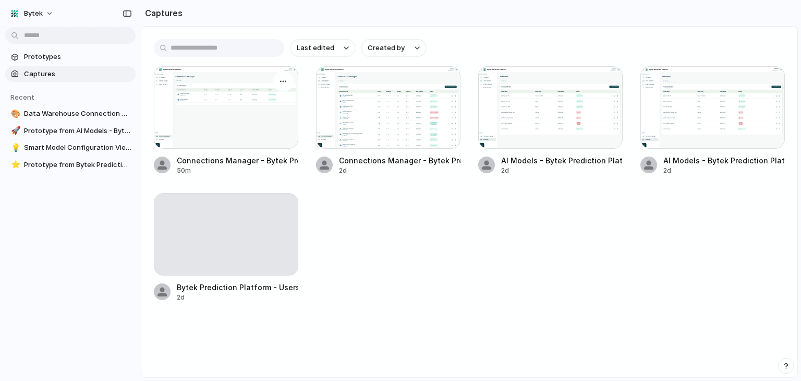
click at [241, 105] on div at bounding box center [226, 107] width 144 height 82
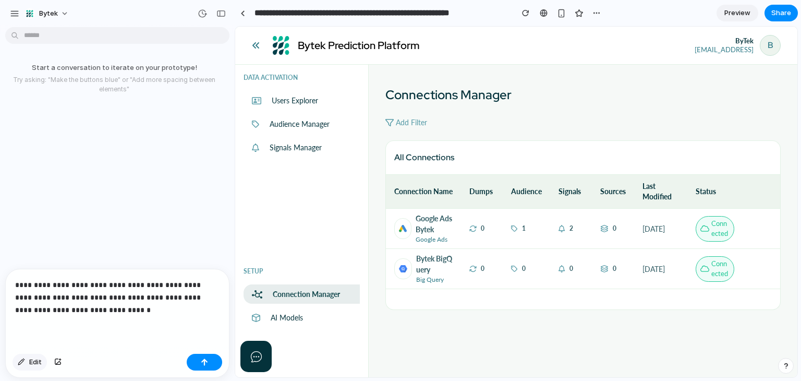
click at [26, 361] on button "Edit" at bounding box center [30, 362] width 34 height 17
click at [60, 363] on div "button" at bounding box center [57, 362] width 7 height 6
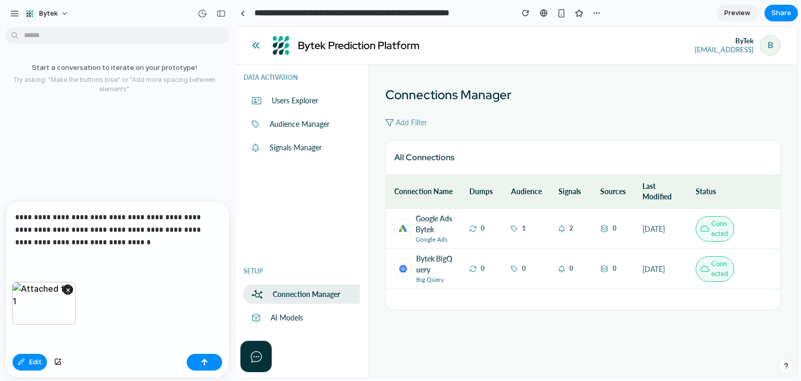
click at [168, 242] on p "**********" at bounding box center [115, 230] width 200 height 38
drag, startPoint x: 212, startPoint y: 366, endPoint x: 206, endPoint y: 360, distance: 8.8
click at [210, 366] on button "button" at bounding box center [204, 362] width 35 height 17
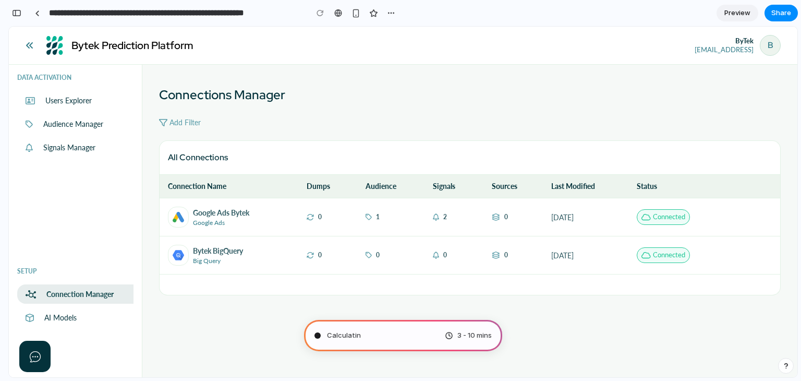
type input "**********"
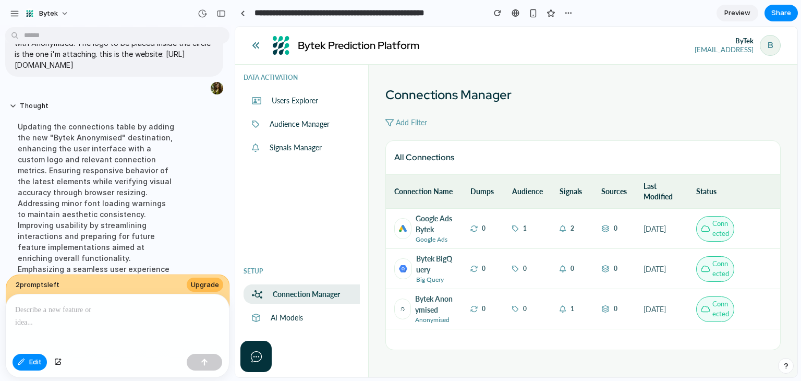
scroll to position [392, 0]
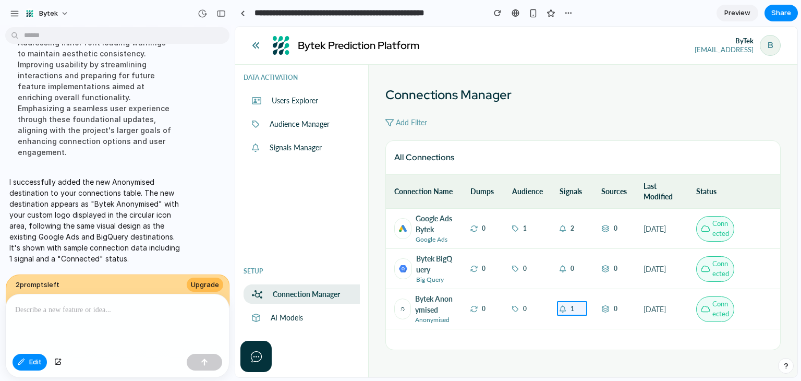
click at [569, 312] on div at bounding box center [516, 202] width 562 height 350
click at [574, 308] on div at bounding box center [516, 202] width 562 height 350
click at [573, 308] on div at bounding box center [516, 202] width 562 height 350
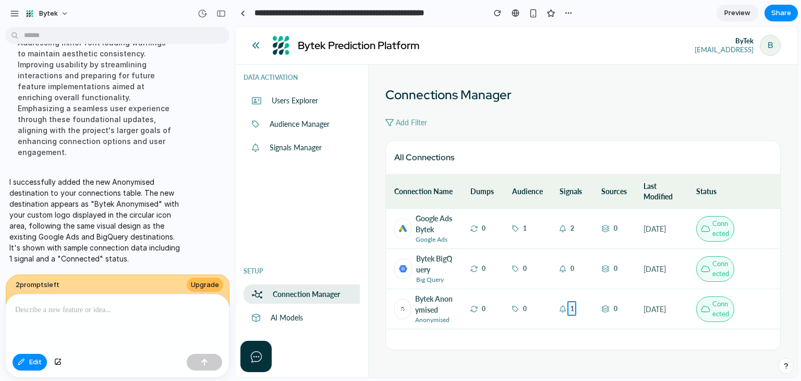
click at [573, 308] on div at bounding box center [516, 202] width 562 height 350
click at [664, 299] on button "button" at bounding box center [658, 299] width 35 height 17
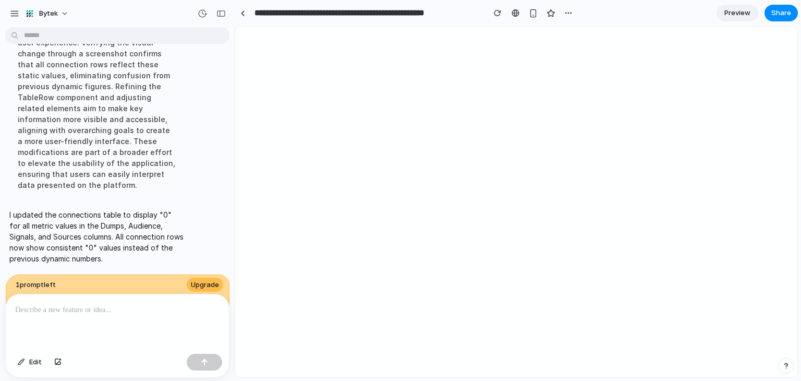
scroll to position [0, 0]
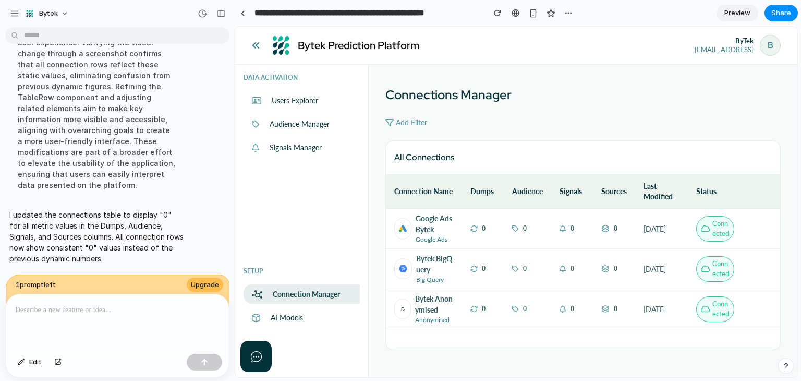
click at [526, 309] on p "0" at bounding box center [525, 308] width 4 height 9
click at [554, 309] on td "0" at bounding box center [572, 309] width 42 height 40
click at [484, 183] on th "Dumps" at bounding box center [483, 192] width 42 height 34
click at [257, 44] on icon at bounding box center [256, 45] width 8 height 8
click at [248, 14] on link at bounding box center [243, 13] width 16 height 16
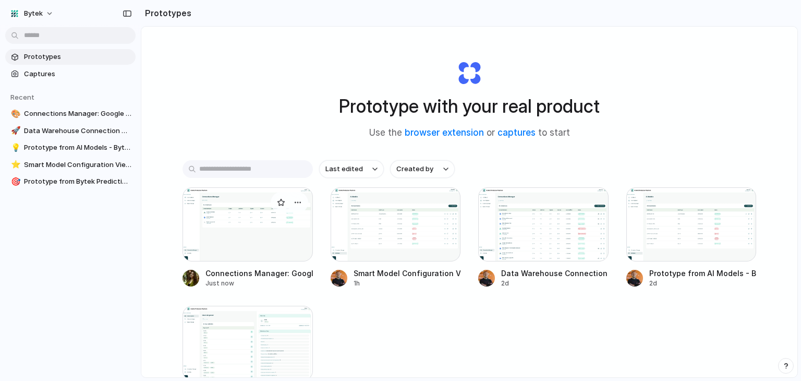
click at [273, 236] on div at bounding box center [248, 224] width 130 height 74
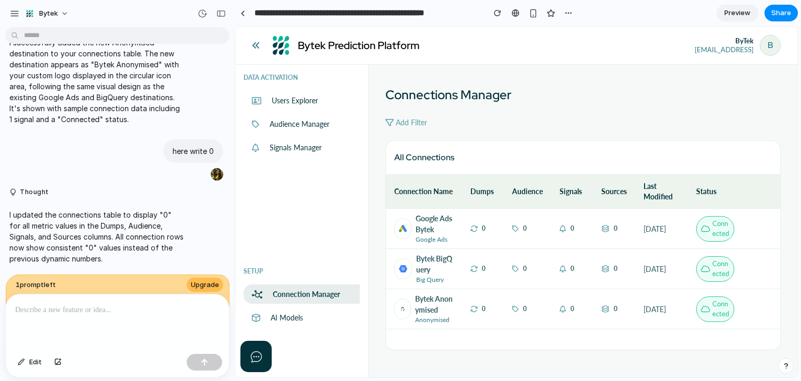
click at [525, 308] on p "0" at bounding box center [525, 308] width 4 height 9
click at [103, 315] on div at bounding box center [117, 321] width 223 height 55
click at [518, 306] on icon at bounding box center [515, 308] width 6 height 7
click at [525, 306] on p "0" at bounding box center [525, 308] width 4 height 9
click at [144, 314] on div at bounding box center [117, 321] width 223 height 55
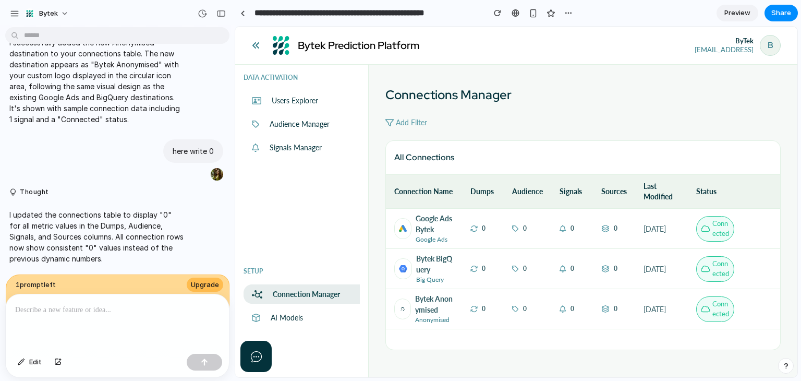
click at [528, 308] on div "0" at bounding box center [527, 308] width 31 height 9
click at [461, 260] on td "Bytek BigQuery Big Query" at bounding box center [424, 269] width 77 height 40
click at [403, 221] on div at bounding box center [402, 228] width 17 height 21
click at [569, 15] on div "button" at bounding box center [568, 13] width 8 height 8
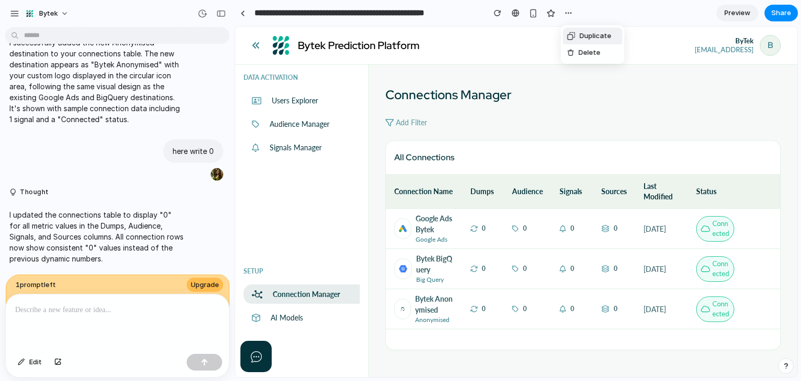
click at [534, 99] on div "Duplicate Delete" at bounding box center [400, 190] width 801 height 381
click at [116, 311] on p at bounding box center [117, 309] width 204 height 13
click at [486, 305] on div "0" at bounding box center [482, 308] width 25 height 9
click at [532, 307] on div "0" at bounding box center [527, 308] width 31 height 9
click at [526, 307] on p "0" at bounding box center [525, 308] width 4 height 9
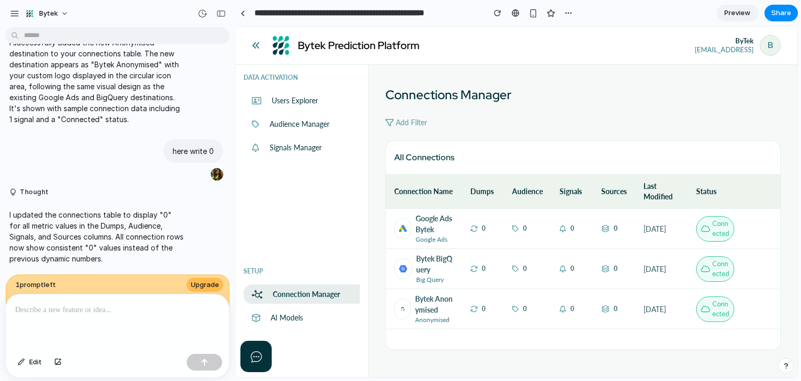
click at [206, 366] on div at bounding box center [204, 362] width 35 height 17
click at [25, 362] on button "Edit" at bounding box center [30, 362] width 34 height 17
click at [88, 307] on p at bounding box center [117, 309] width 204 height 13
click at [526, 308] on div at bounding box center [516, 202] width 562 height 350
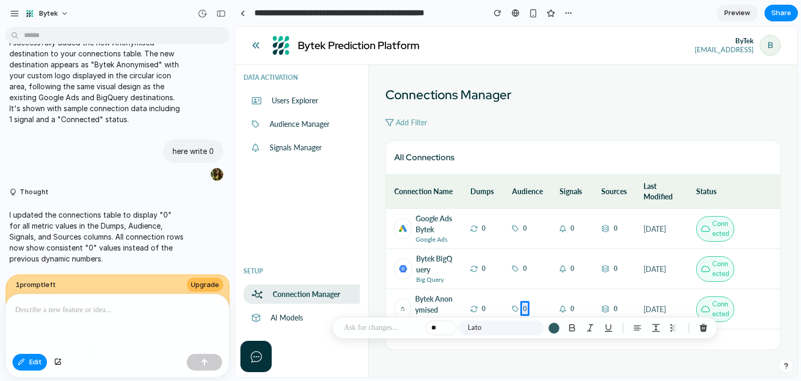
click at [395, 330] on p at bounding box center [382, 327] width 77 height 13
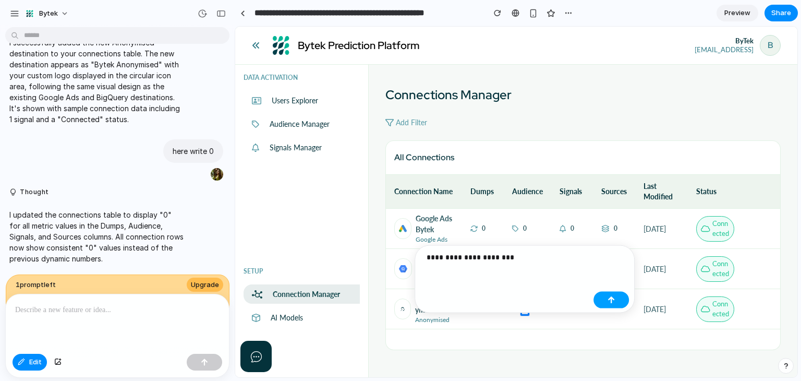
click at [609, 297] on div "button" at bounding box center [610, 299] width 7 height 7
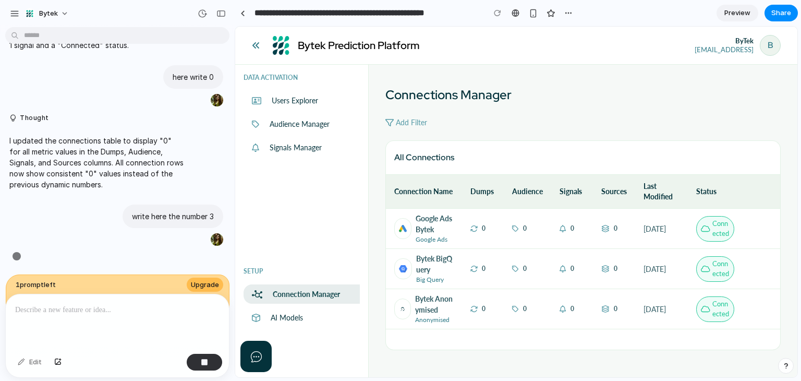
scroll to position [591, 0]
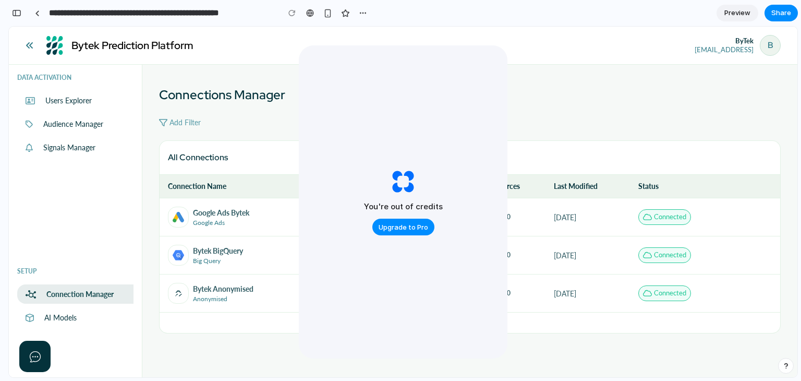
click at [36, 46] on div "Bytek Prediction Platform" at bounding box center [110, 45] width 168 height 21
click at [396, 229] on span "Upgrade to Pro" at bounding box center [404, 227] width 50 height 10
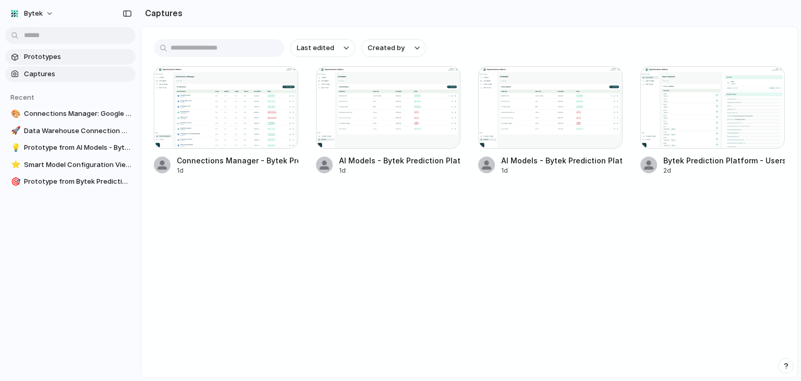
click at [72, 54] on span "Prototypes" at bounding box center [77, 57] width 107 height 10
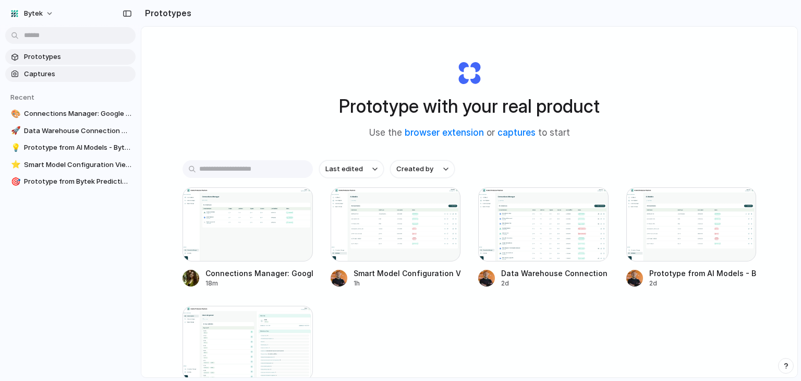
click at [72, 69] on span "Captures" at bounding box center [77, 74] width 107 height 10
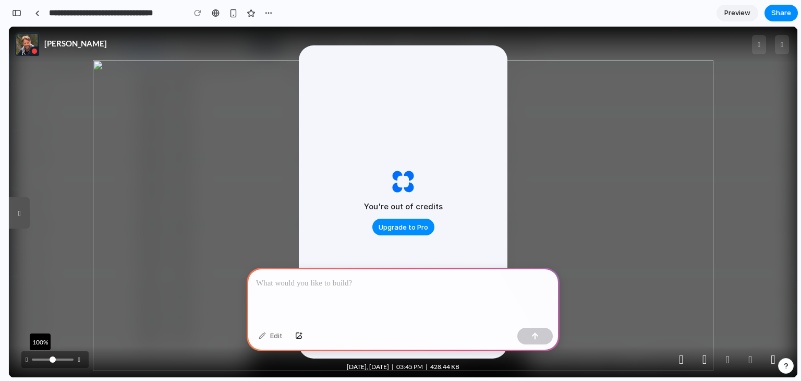
click at [346, 278] on p at bounding box center [403, 283] width 294 height 13
click at [584, 233] on img at bounding box center [403, 215] width 621 height 311
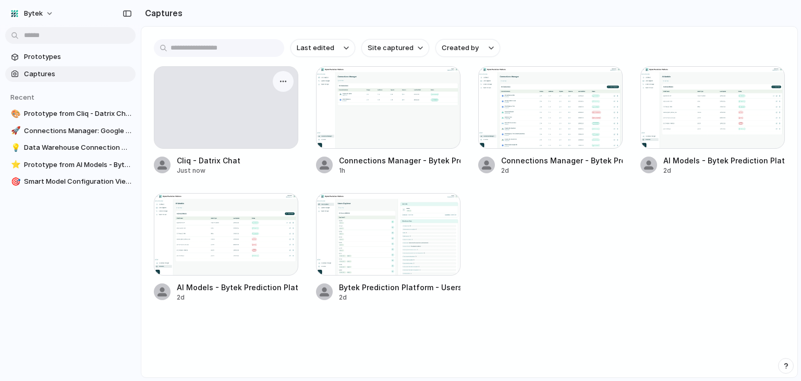
click at [224, 113] on div at bounding box center [225, 107] width 143 height 81
click at [234, 102] on div at bounding box center [225, 107] width 143 height 81
click at [245, 103] on div at bounding box center [225, 107] width 143 height 81
click at [285, 80] on div "button" at bounding box center [283, 81] width 8 height 8
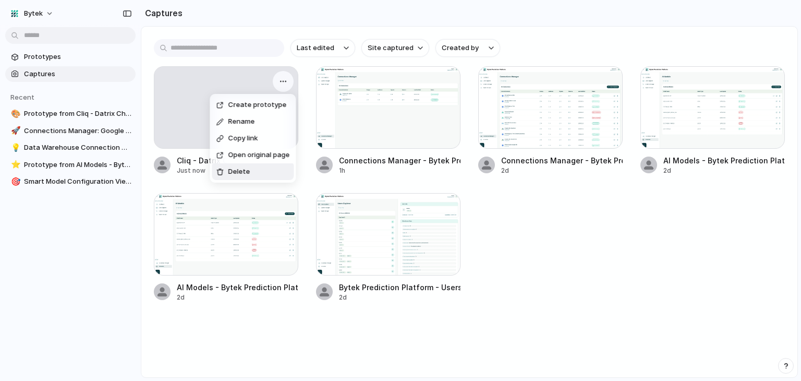
click at [255, 173] on li "Delete" at bounding box center [253, 171] width 82 height 17
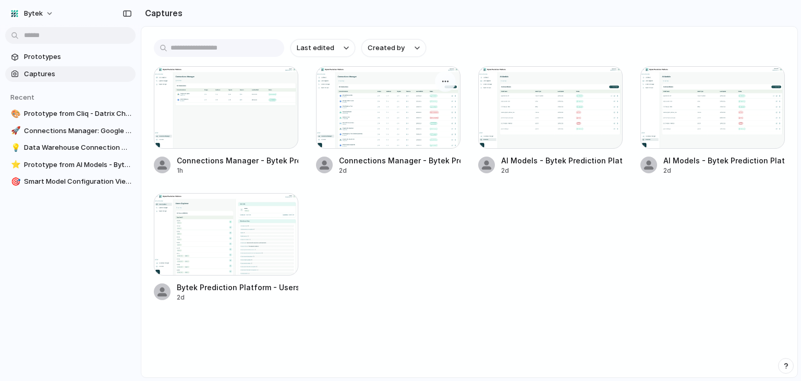
click at [383, 87] on div at bounding box center [388, 107] width 144 height 82
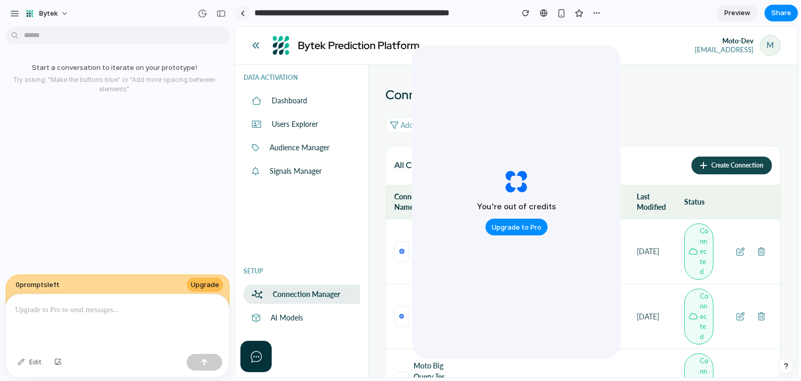
click at [248, 10] on link at bounding box center [243, 13] width 16 height 16
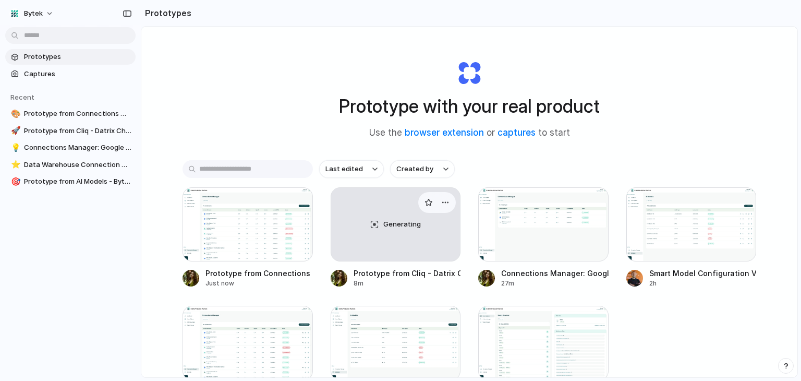
click at [423, 234] on div "Generating" at bounding box center [395, 224] width 129 height 73
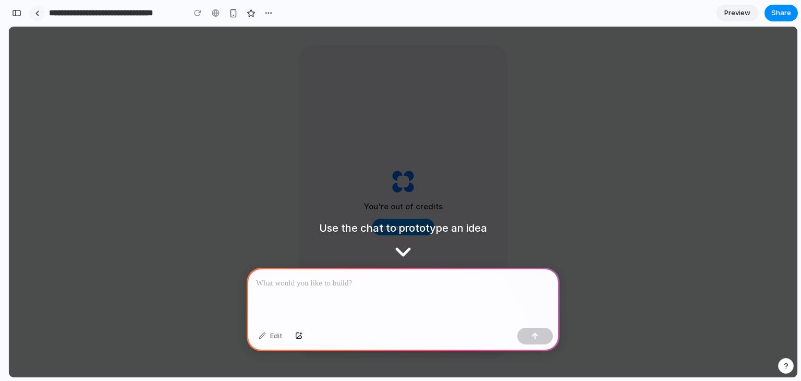
click at [37, 15] on div at bounding box center [37, 13] width 5 height 6
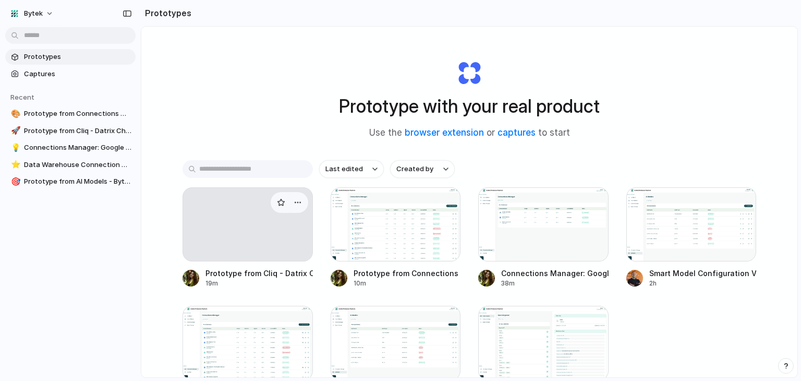
click at [240, 236] on div at bounding box center [248, 224] width 130 height 74
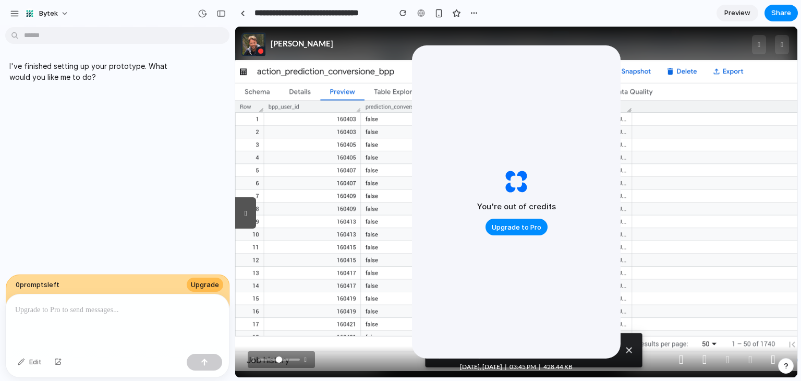
click at [114, 309] on p at bounding box center [117, 309] width 204 height 13
click at [96, 305] on p at bounding box center [117, 309] width 204 height 13
click at [92, 305] on p at bounding box center [117, 309] width 204 height 13
click at [505, 227] on span "Upgrade to Pro" at bounding box center [517, 227] width 50 height 10
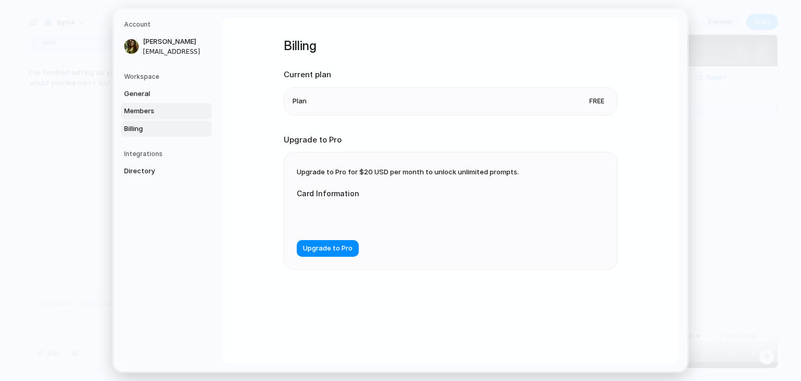
click at [139, 113] on span "Members" at bounding box center [157, 111] width 67 height 10
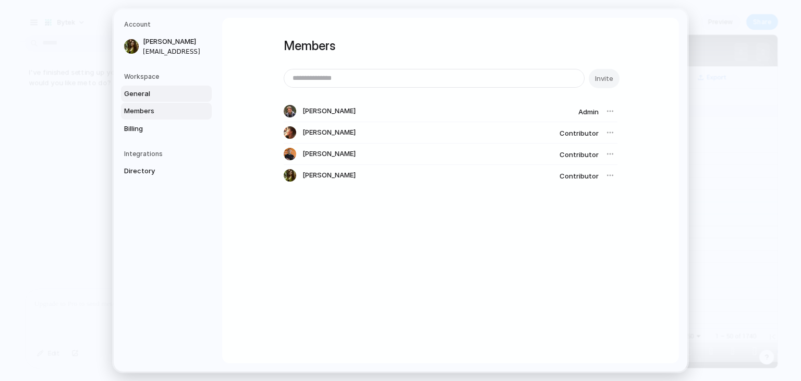
click at [151, 95] on span "General" at bounding box center [157, 94] width 67 height 10
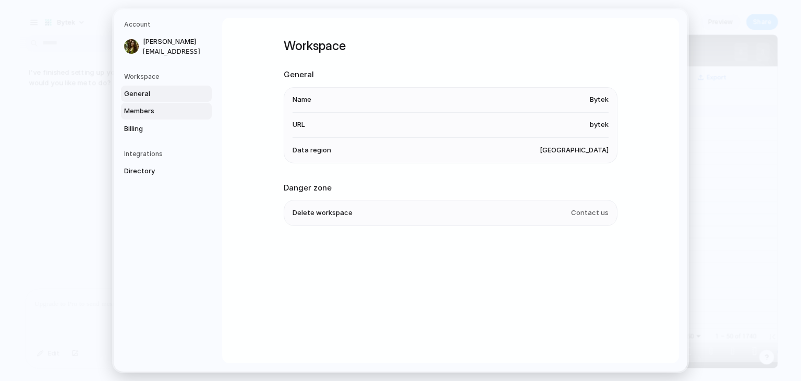
click at [150, 111] on span "Members" at bounding box center [157, 111] width 67 height 10
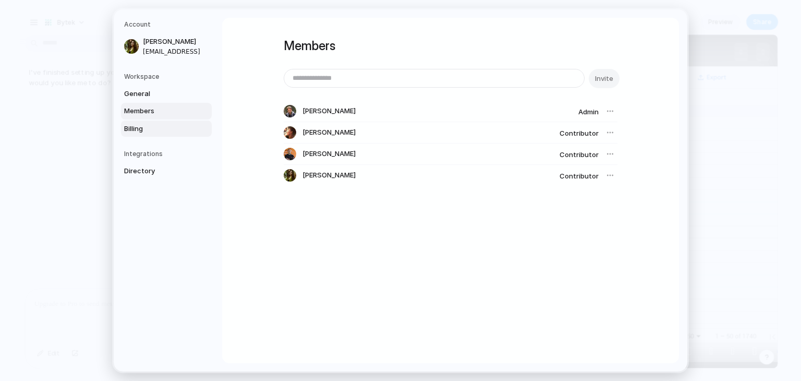
click at [148, 124] on span "Billing" at bounding box center [157, 129] width 67 height 10
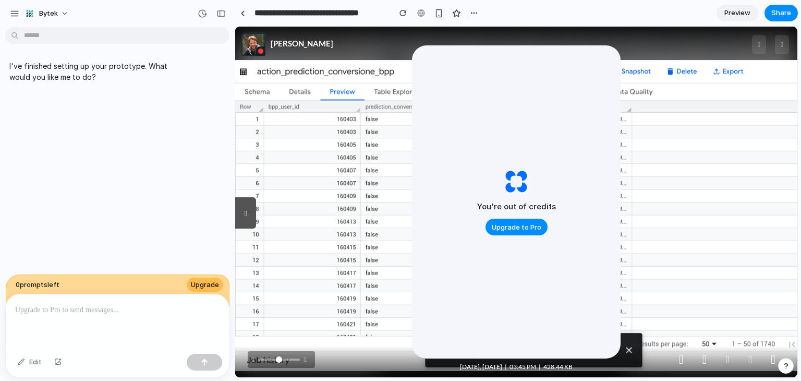
drag, startPoint x: 245, startPoint y: 11, endPoint x: 229, endPoint y: 30, distance: 24.4
click at [245, 11] on link at bounding box center [243, 13] width 16 height 16
